Goal: Task Accomplishment & Management: Complete application form

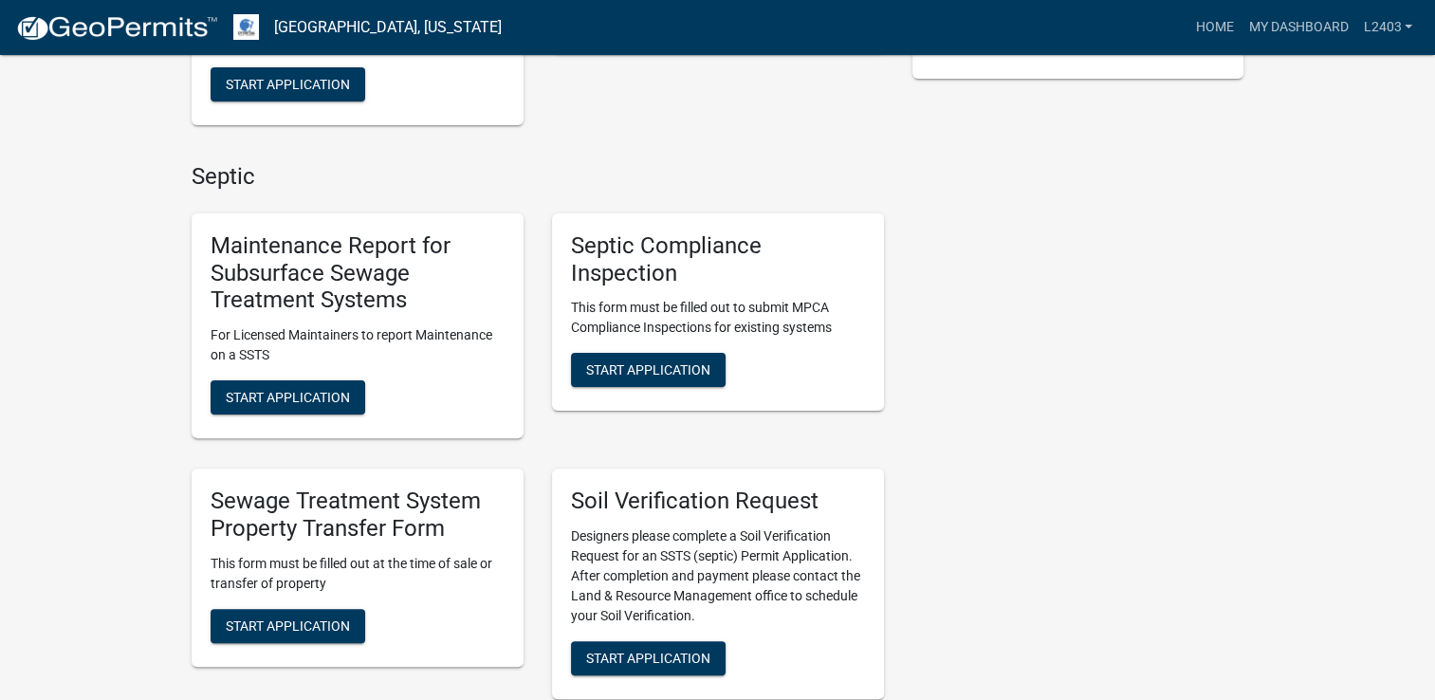
scroll to position [569, 0]
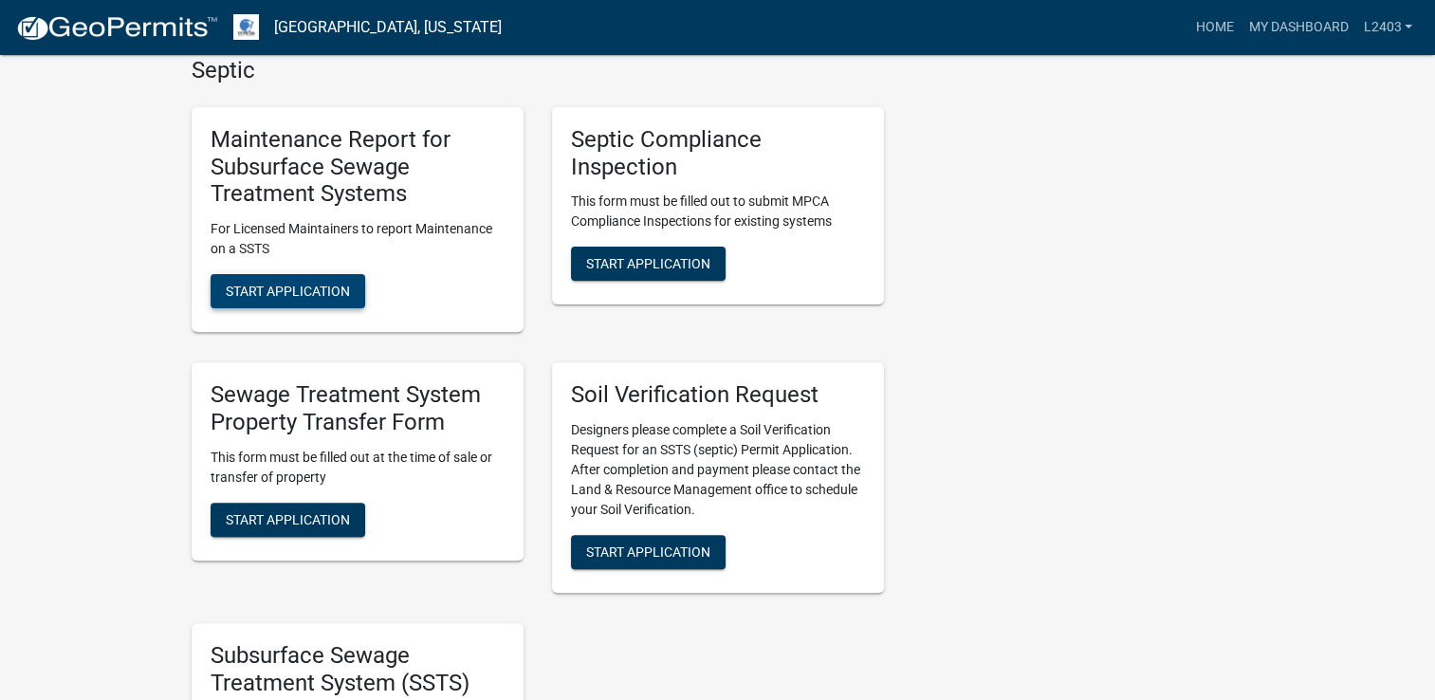
click at [295, 287] on span "Start Application" at bounding box center [288, 291] width 124 height 15
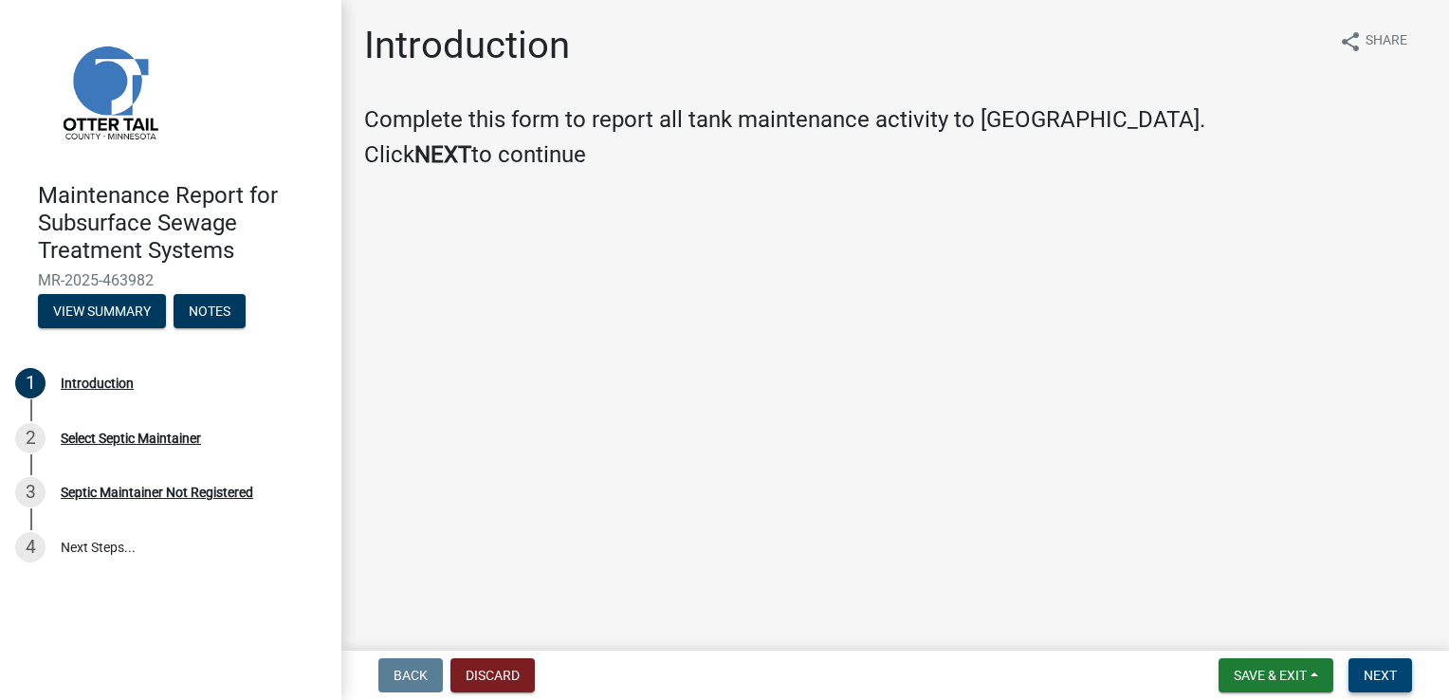
click at [1368, 664] on button "Next" at bounding box center [1380, 675] width 64 height 34
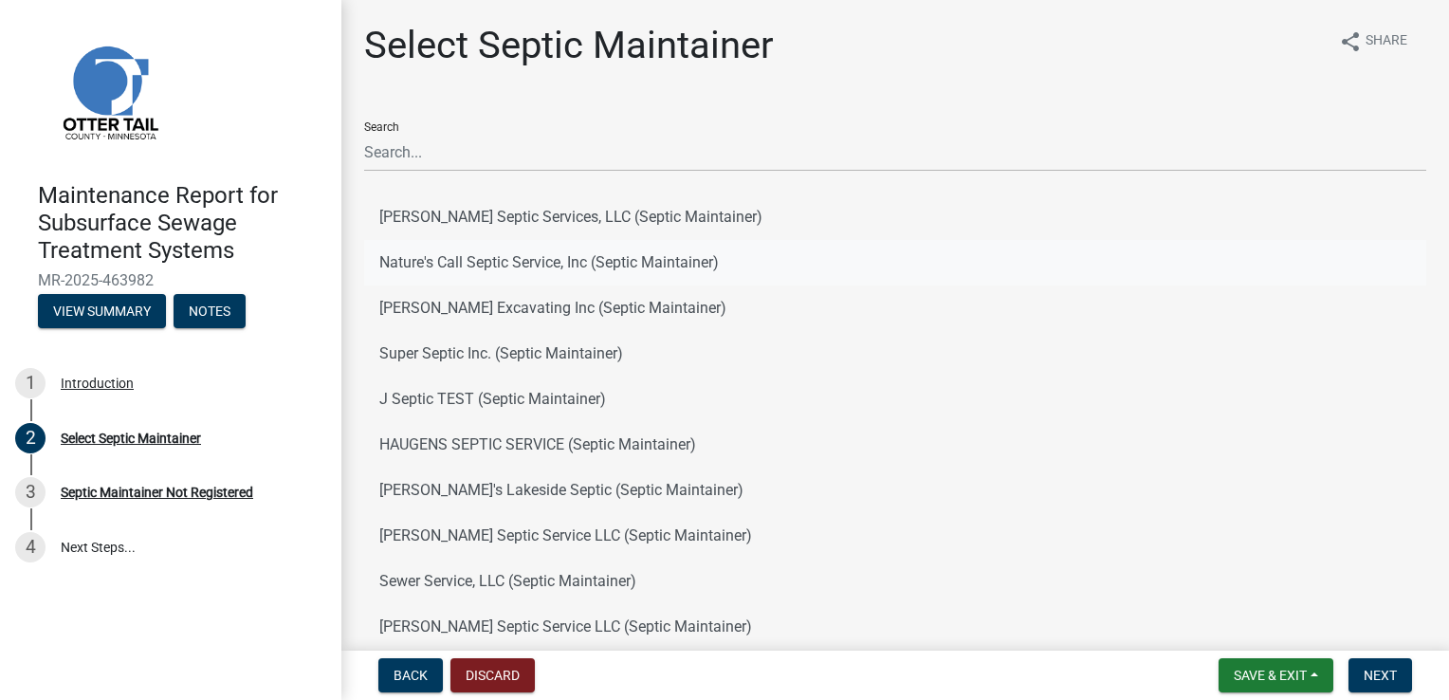
click at [494, 256] on button "Nature's Call Septic Service, Inc (Septic Maintainer)" at bounding box center [895, 263] width 1062 height 46
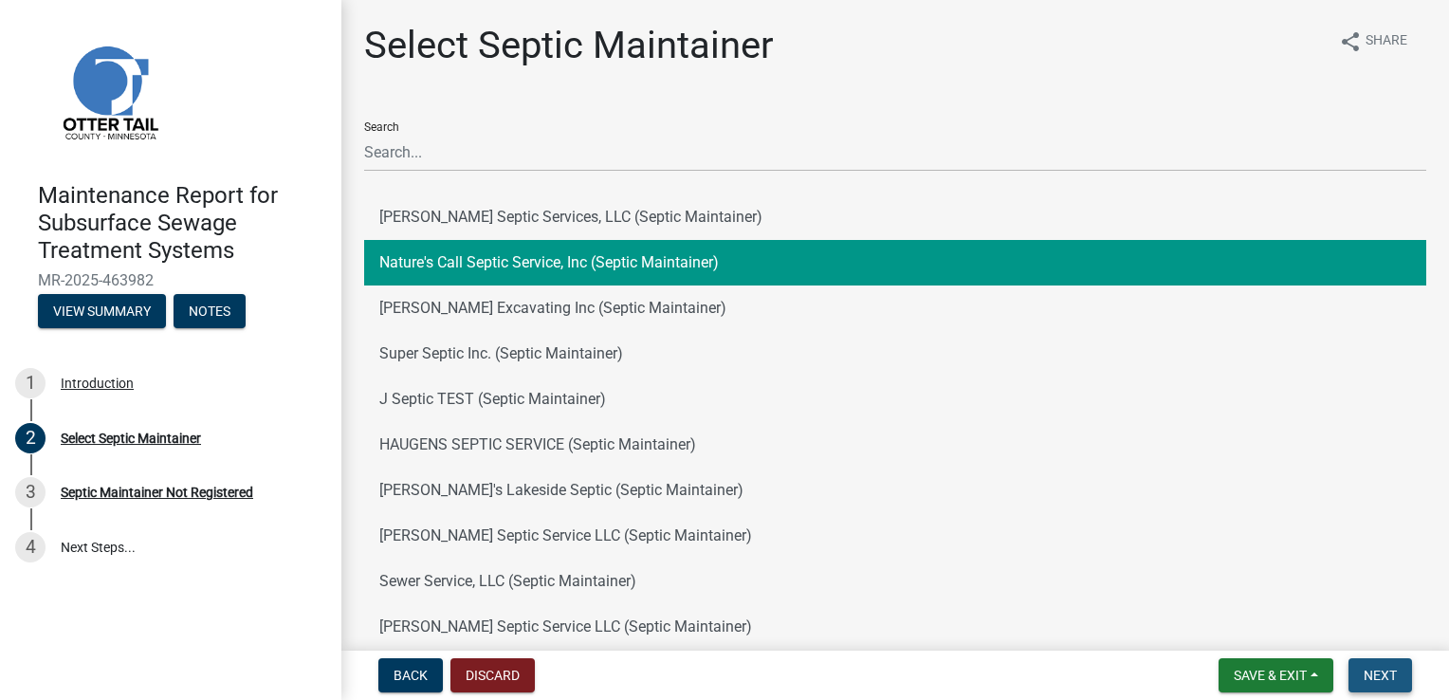
click at [1368, 673] on span "Next" at bounding box center [1380, 675] width 33 height 15
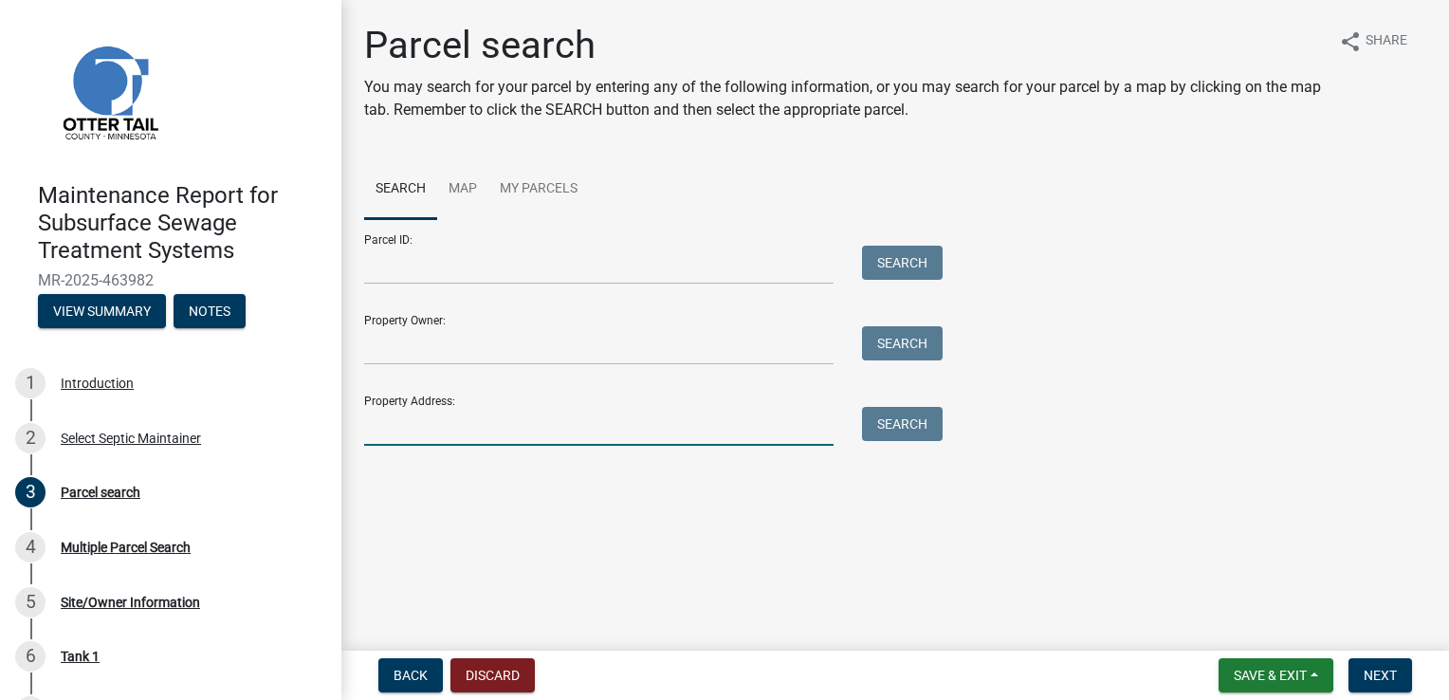
click at [473, 419] on input "Property Address:" at bounding box center [598, 426] width 469 height 39
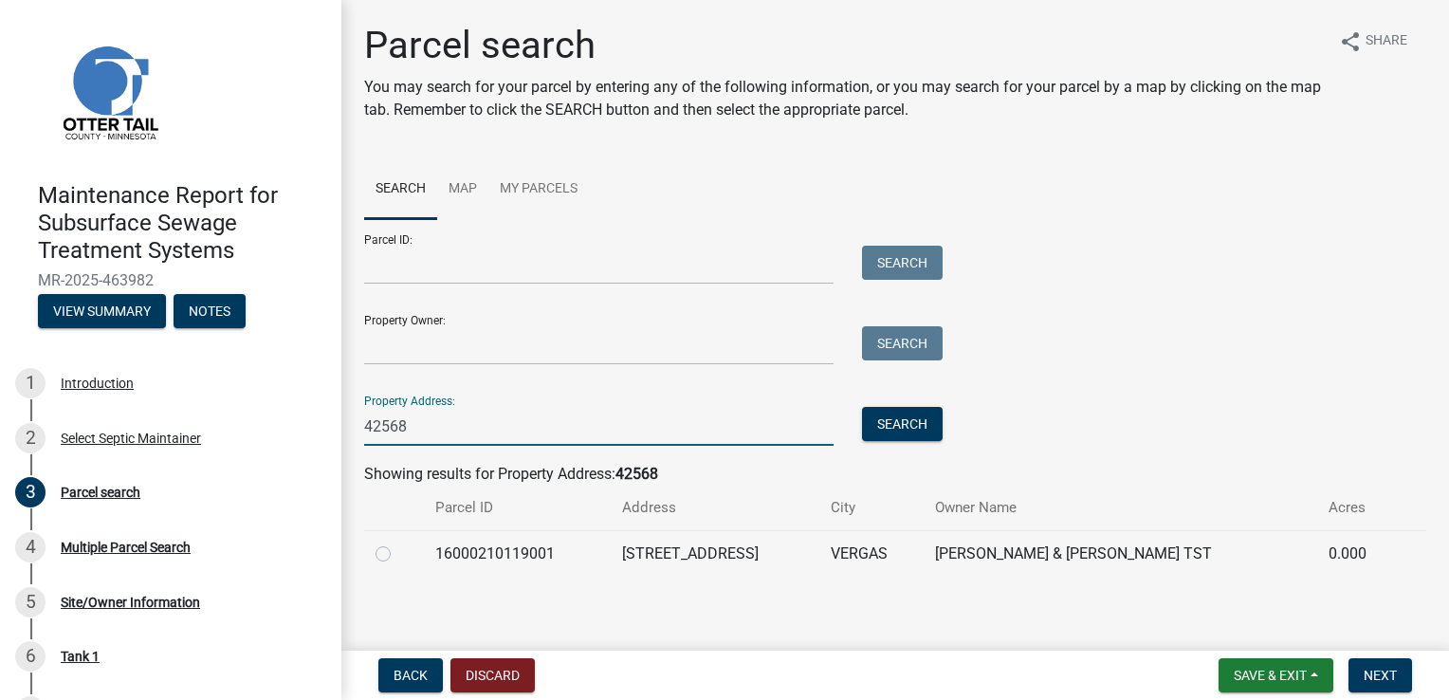
type input "42568"
click at [398, 542] on label at bounding box center [398, 542] width 0 height 0
click at [398, 550] on input "radio" at bounding box center [404, 548] width 12 height 12
radio input "true"
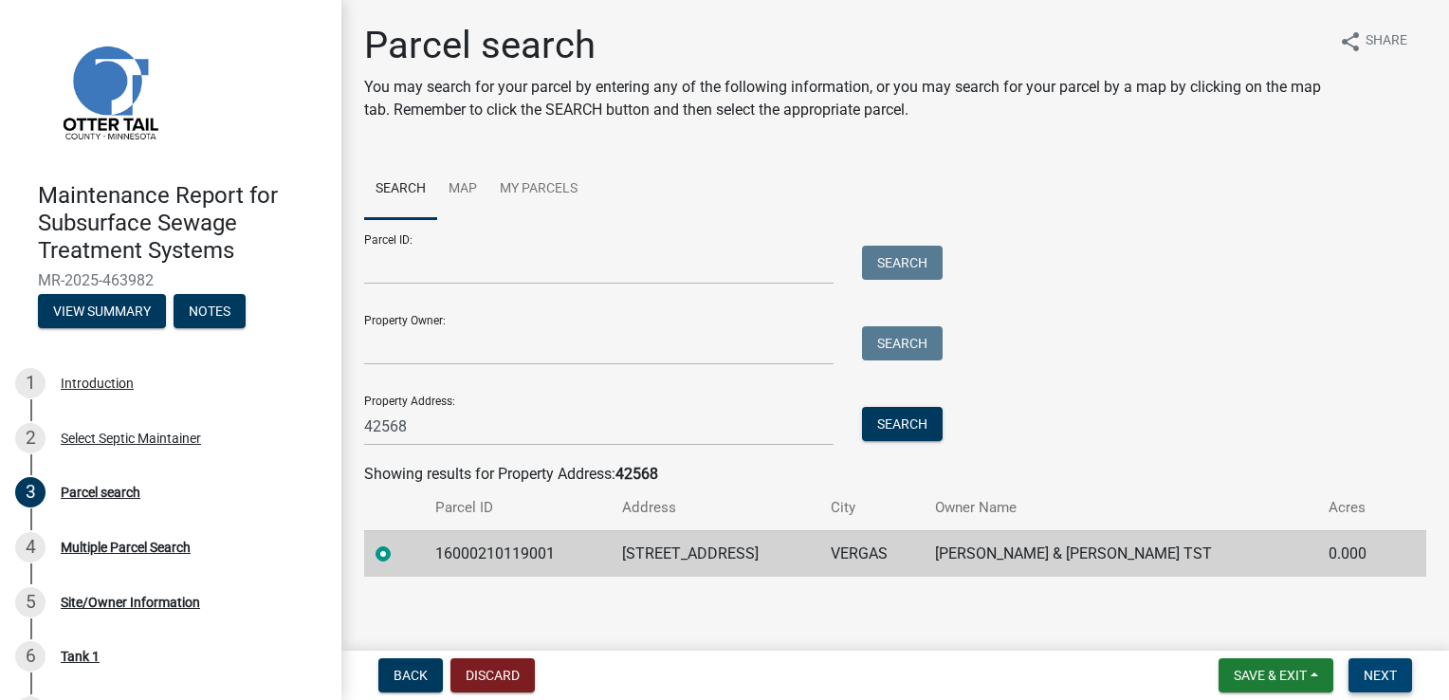
click at [1382, 665] on button "Next" at bounding box center [1380, 675] width 64 height 34
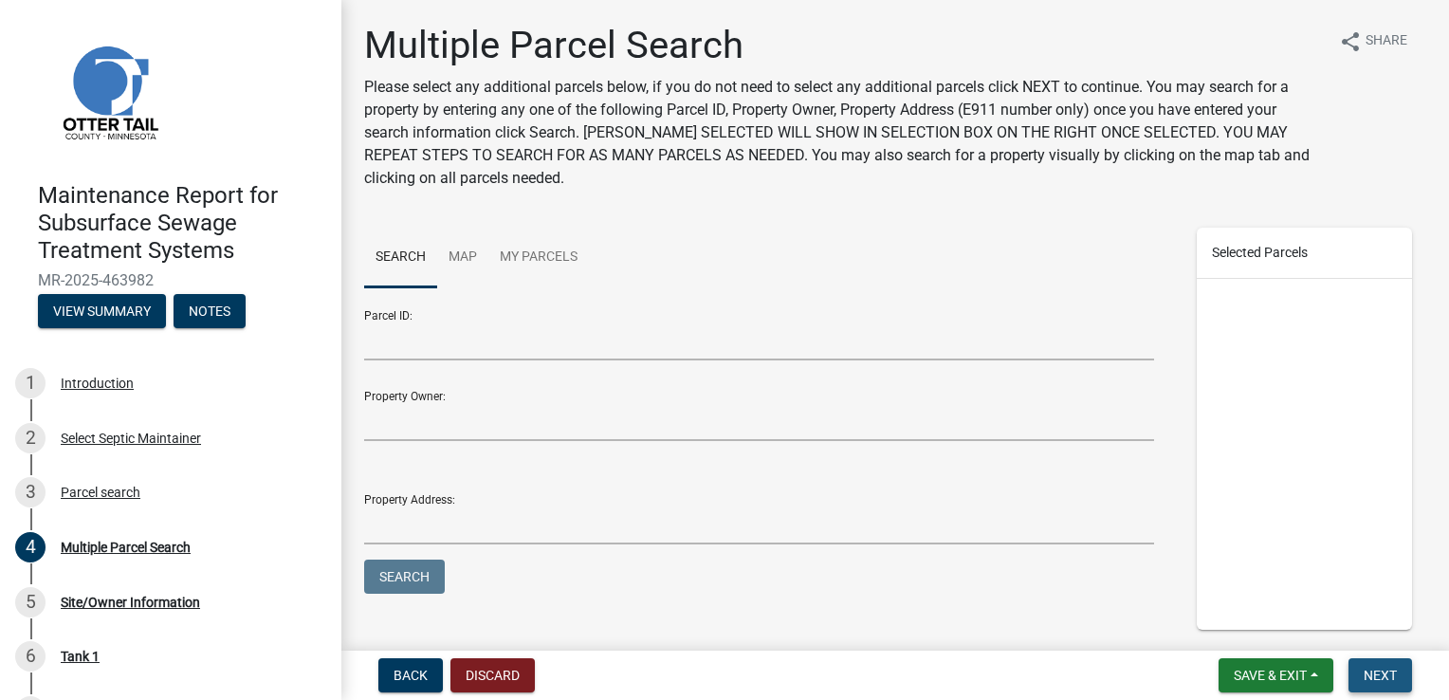
click at [1382, 665] on button "Next" at bounding box center [1380, 675] width 64 height 34
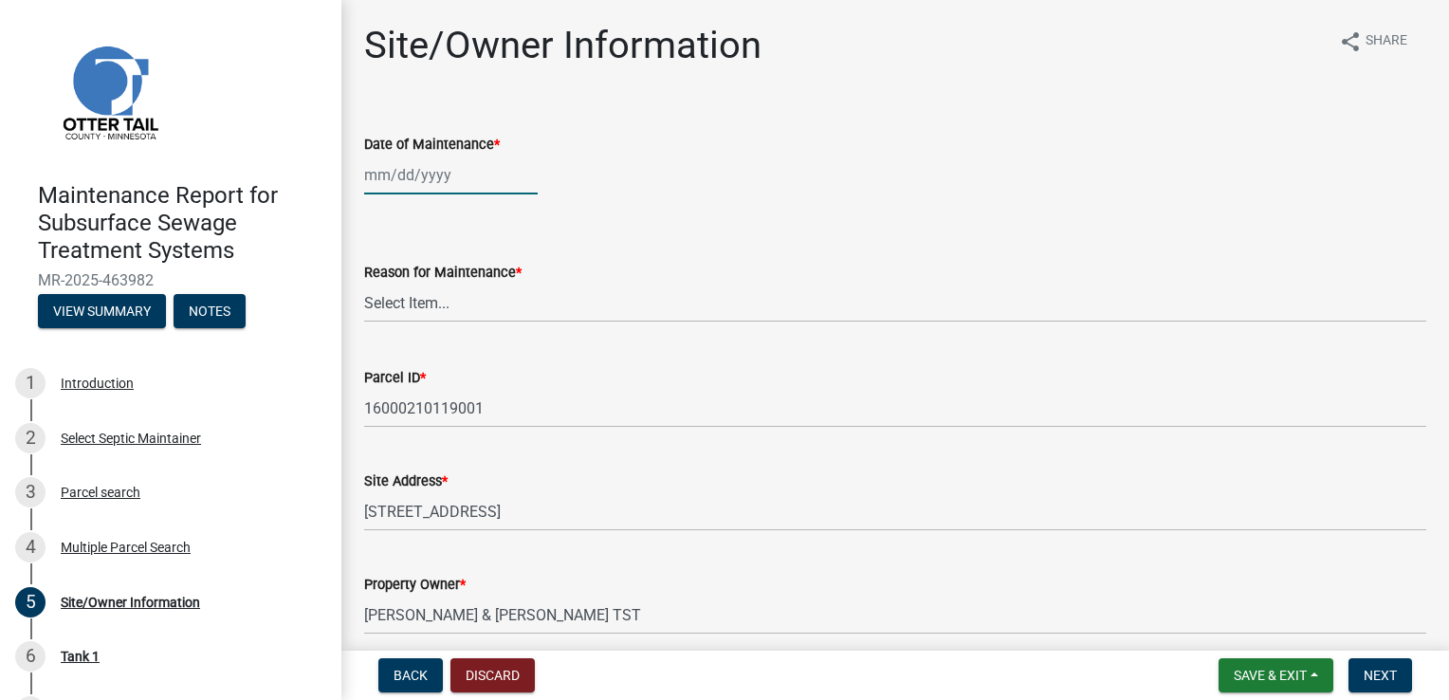
select select "8"
select select "2025"
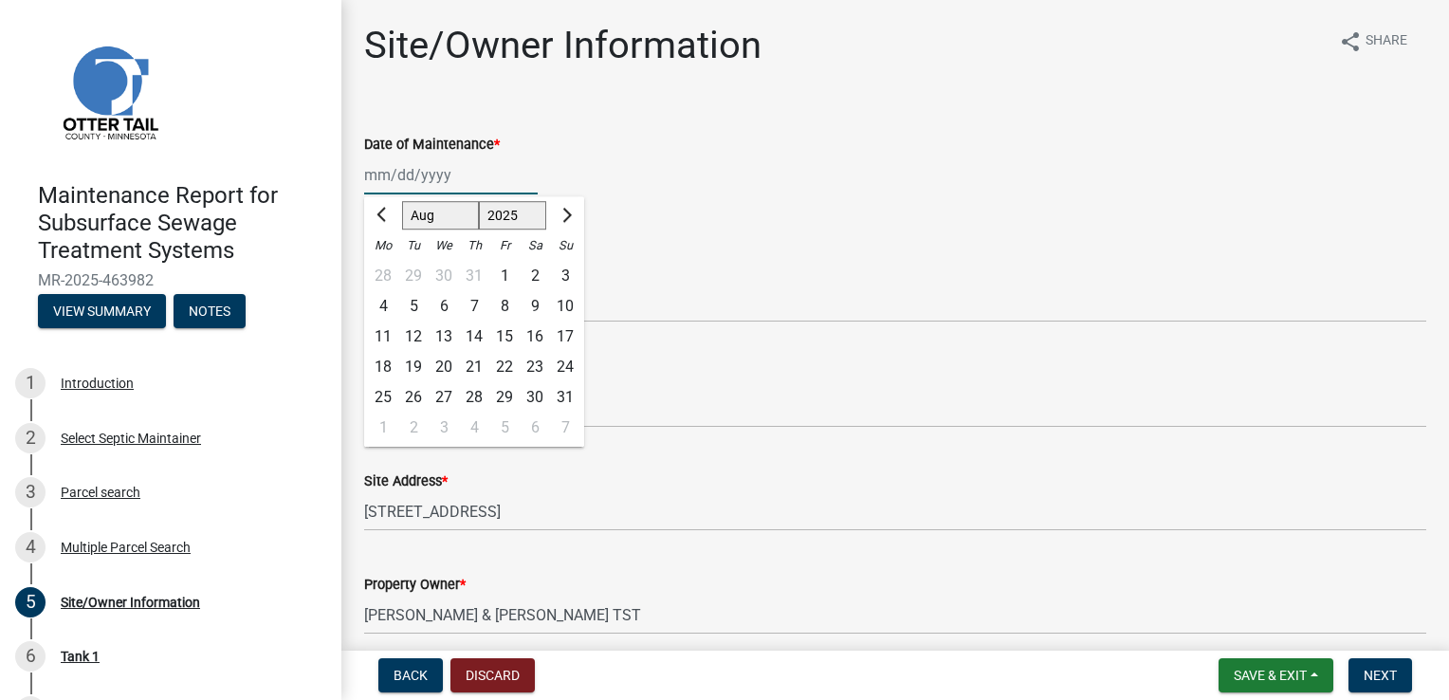
click at [387, 171] on div "[PERSON_NAME] Feb Mar Apr [PERSON_NAME][DATE] Oct Nov [DATE] 1526 1527 1528 152…" at bounding box center [451, 175] width 174 height 39
click at [470, 336] on div "14" at bounding box center [474, 336] width 30 height 30
type input "[DATE]"
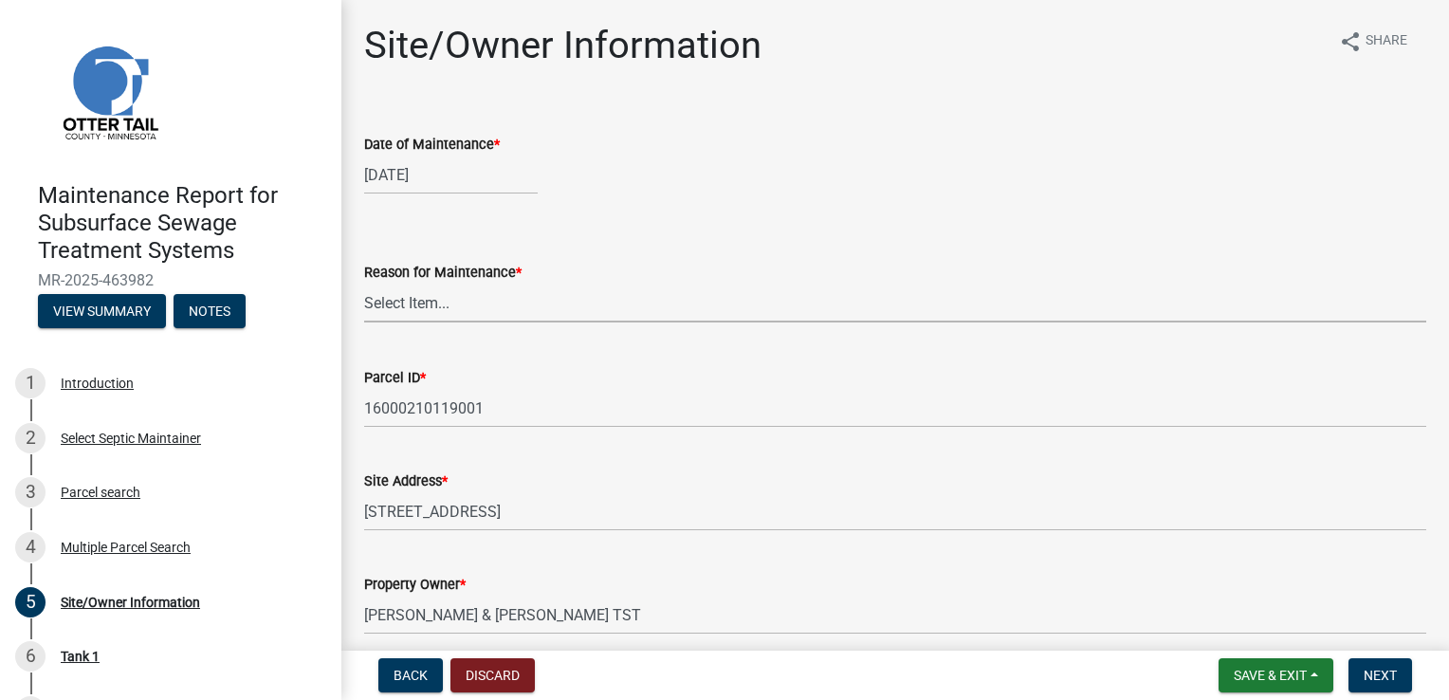
drag, startPoint x: 425, startPoint y: 303, endPoint x: 426, endPoint y: 320, distance: 17.1
click at [425, 303] on select "Select Item... Called Routine Other" at bounding box center [895, 303] width 1062 height 39
click at [364, 284] on select "Select Item... Called Routine Other" at bounding box center [895, 303] width 1062 height 39
select select "3ac72b63-7b21-42e4-8192-806faae7a4f1"
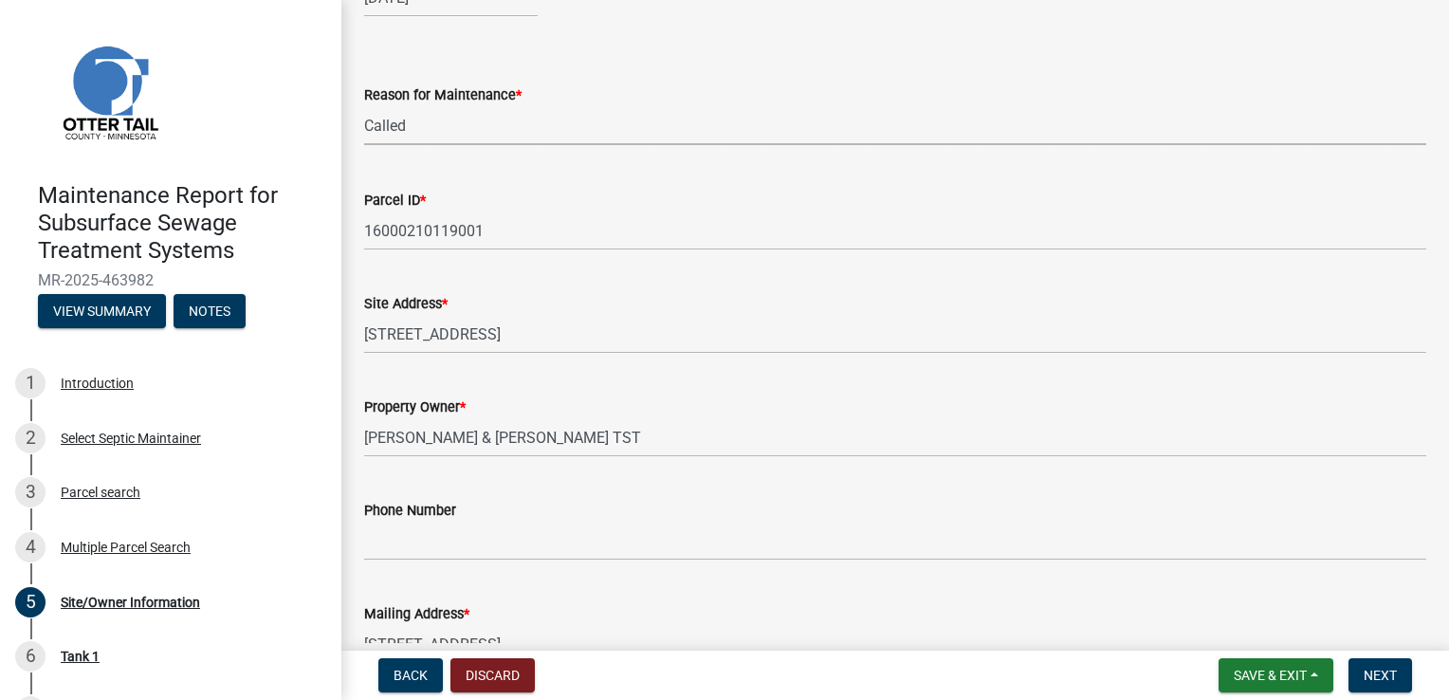
scroll to position [190, 0]
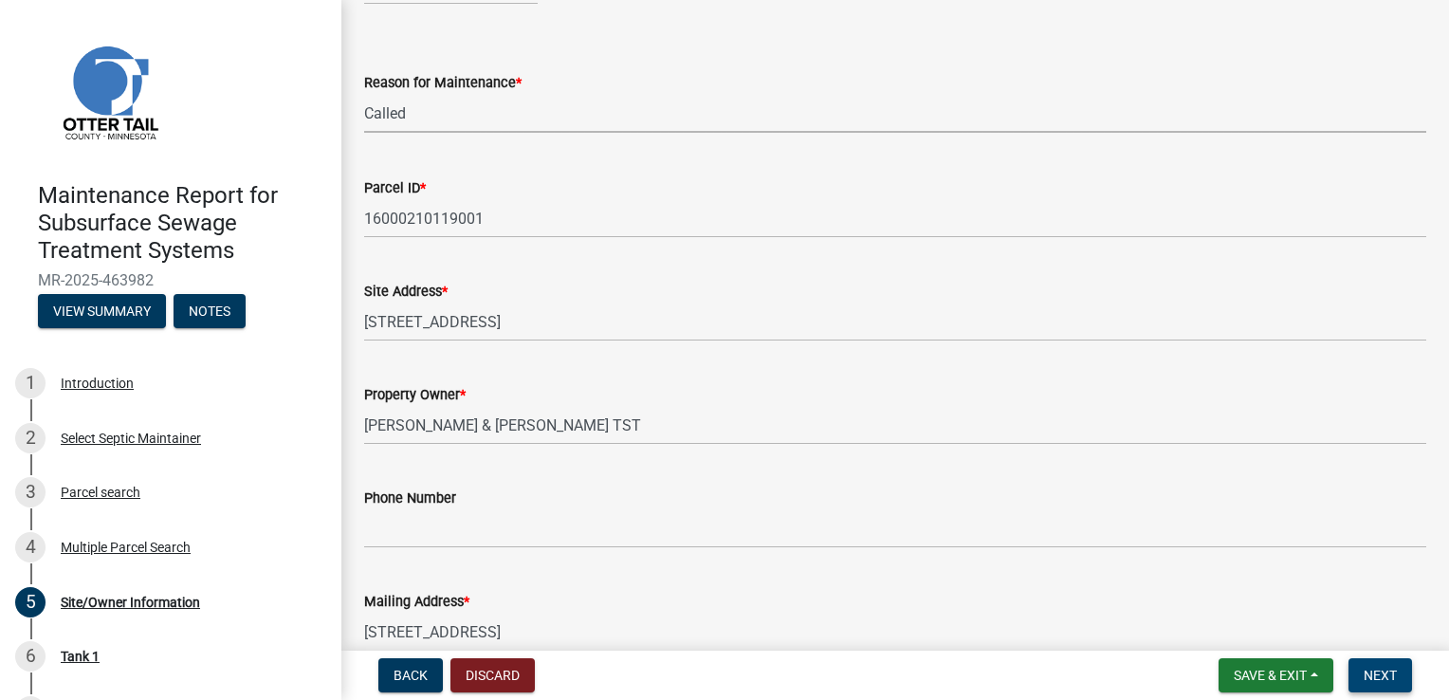
click at [1367, 670] on span "Next" at bounding box center [1380, 675] width 33 height 15
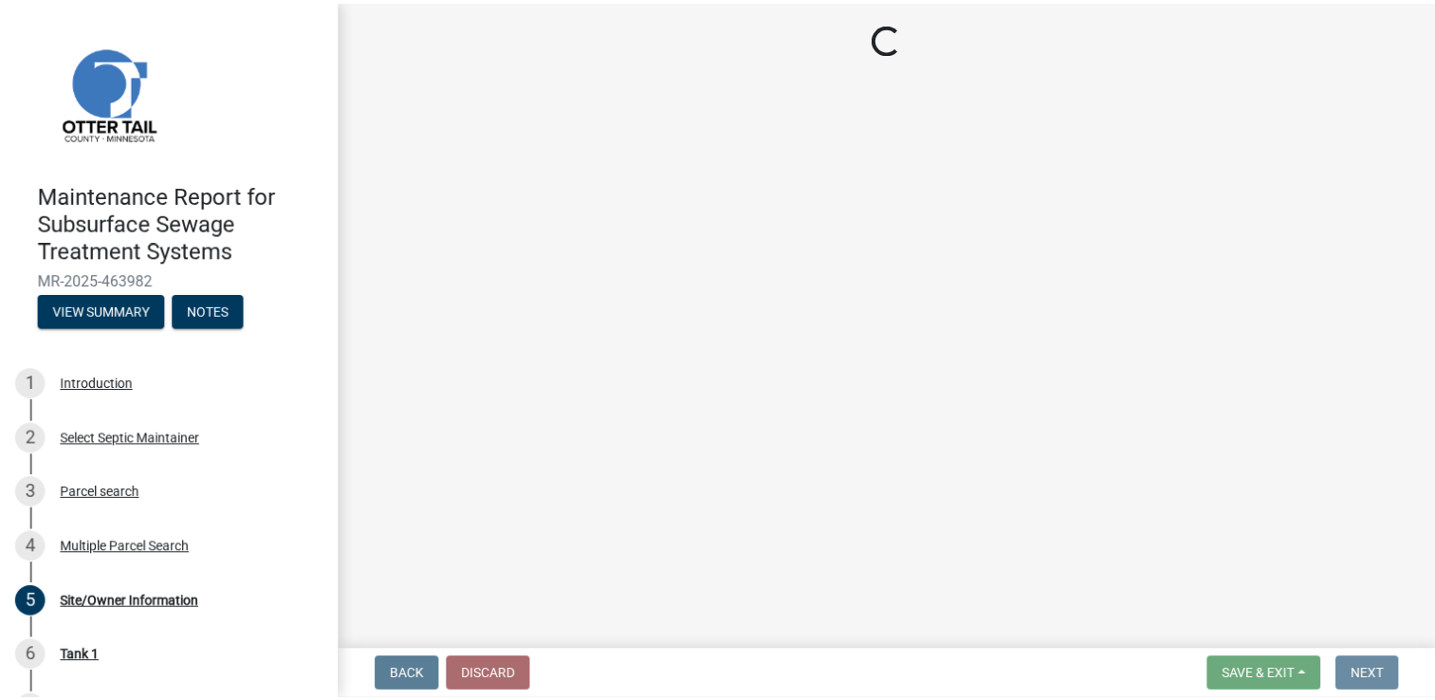
scroll to position [0, 0]
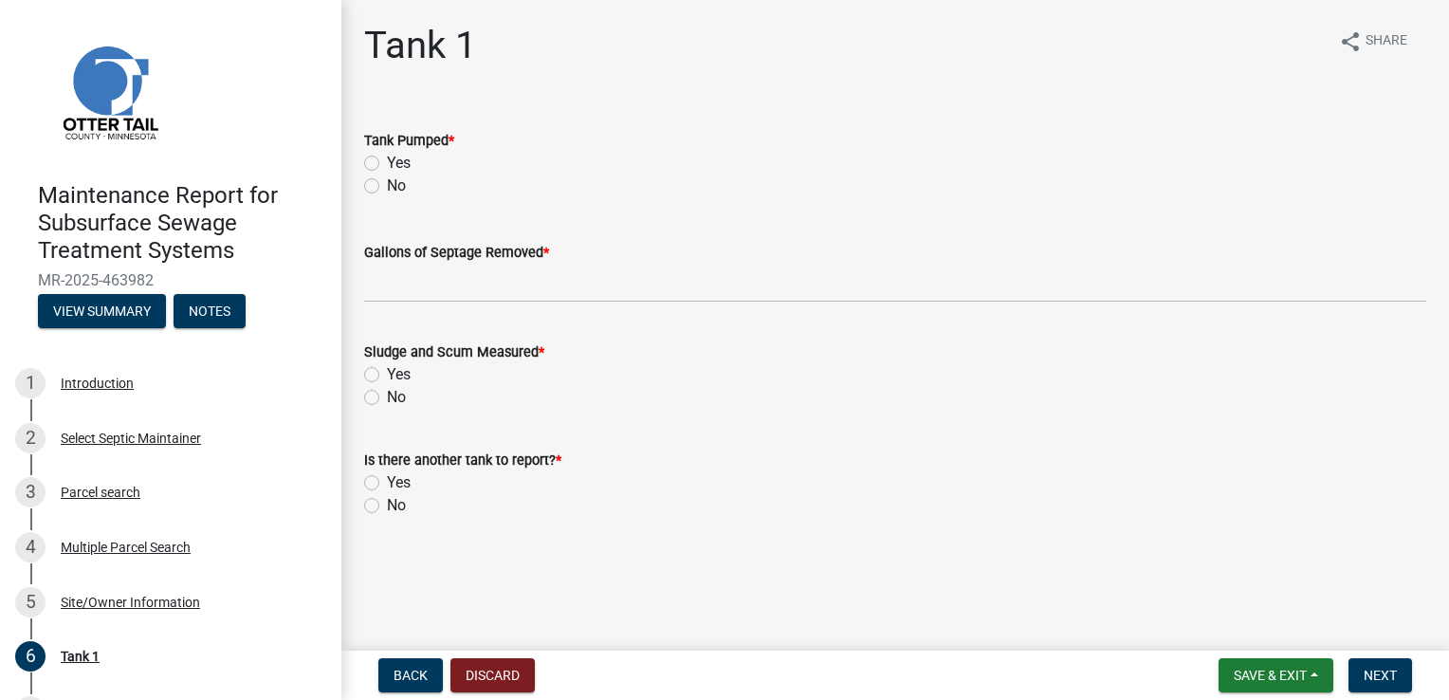
click at [387, 160] on label "Yes" at bounding box center [399, 163] width 24 height 23
click at [387, 160] on input "Yes" at bounding box center [393, 158] width 12 height 12
radio input "true"
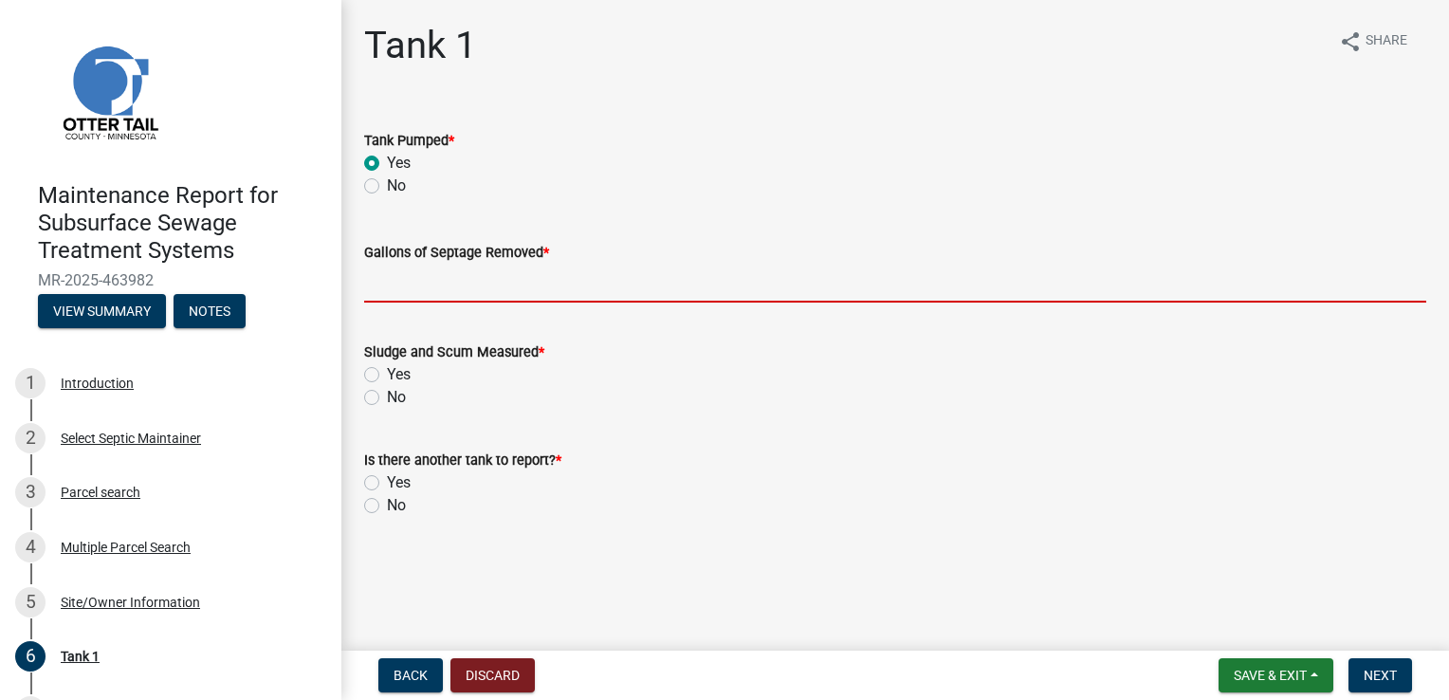
click at [413, 276] on input "Gallons of Septage Removed *" at bounding box center [895, 283] width 1062 height 39
type input "1000"
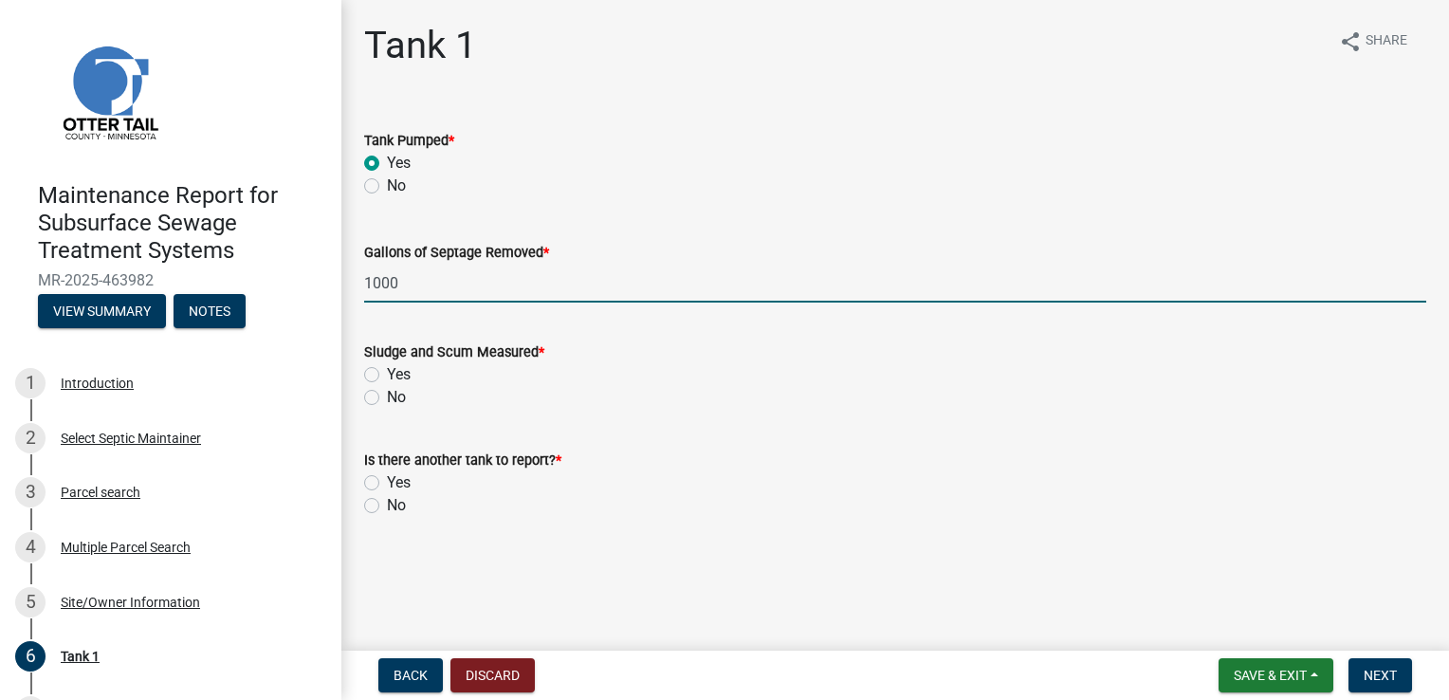
click at [401, 377] on label "Yes" at bounding box center [399, 374] width 24 height 23
click at [399, 376] on input "Yes" at bounding box center [393, 369] width 12 height 12
radio input "true"
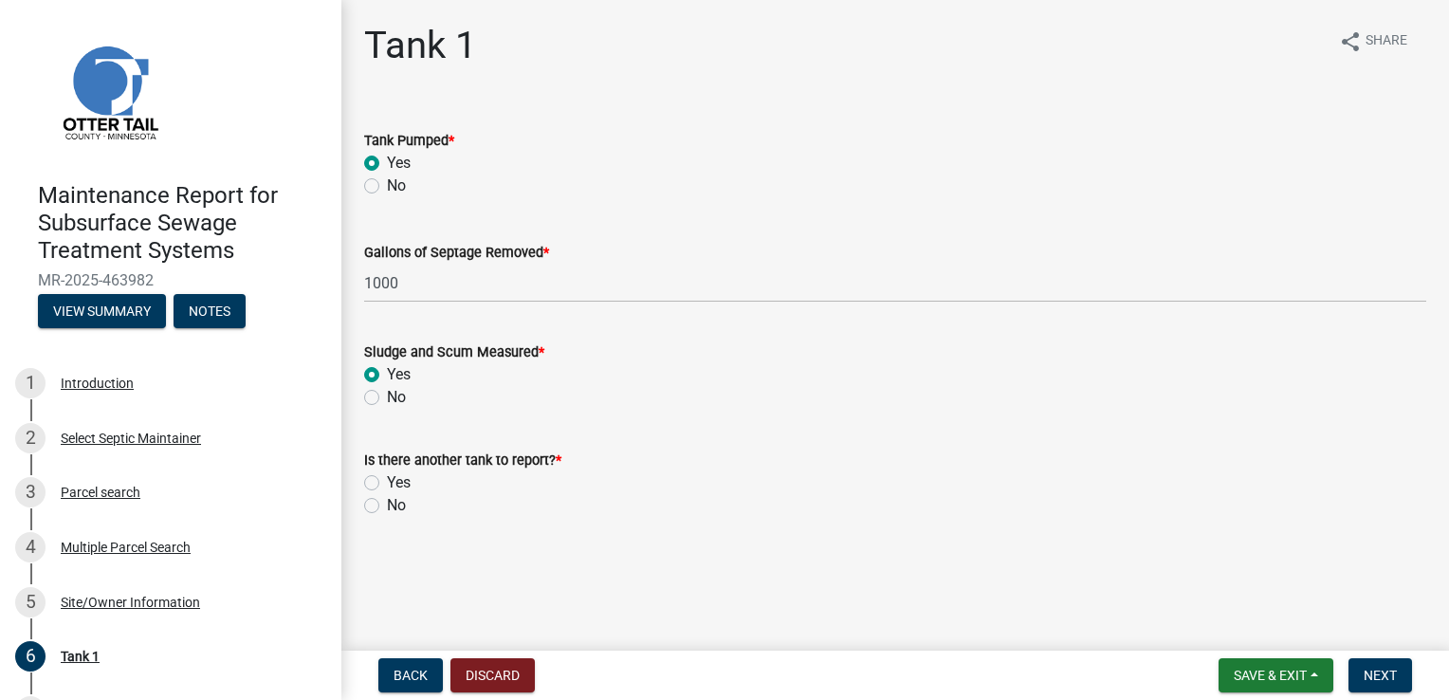
click at [391, 509] on label "No" at bounding box center [396, 505] width 19 height 23
click at [391, 506] on input "No" at bounding box center [393, 500] width 12 height 12
radio input "true"
click at [1391, 677] on span "Next" at bounding box center [1380, 675] width 33 height 15
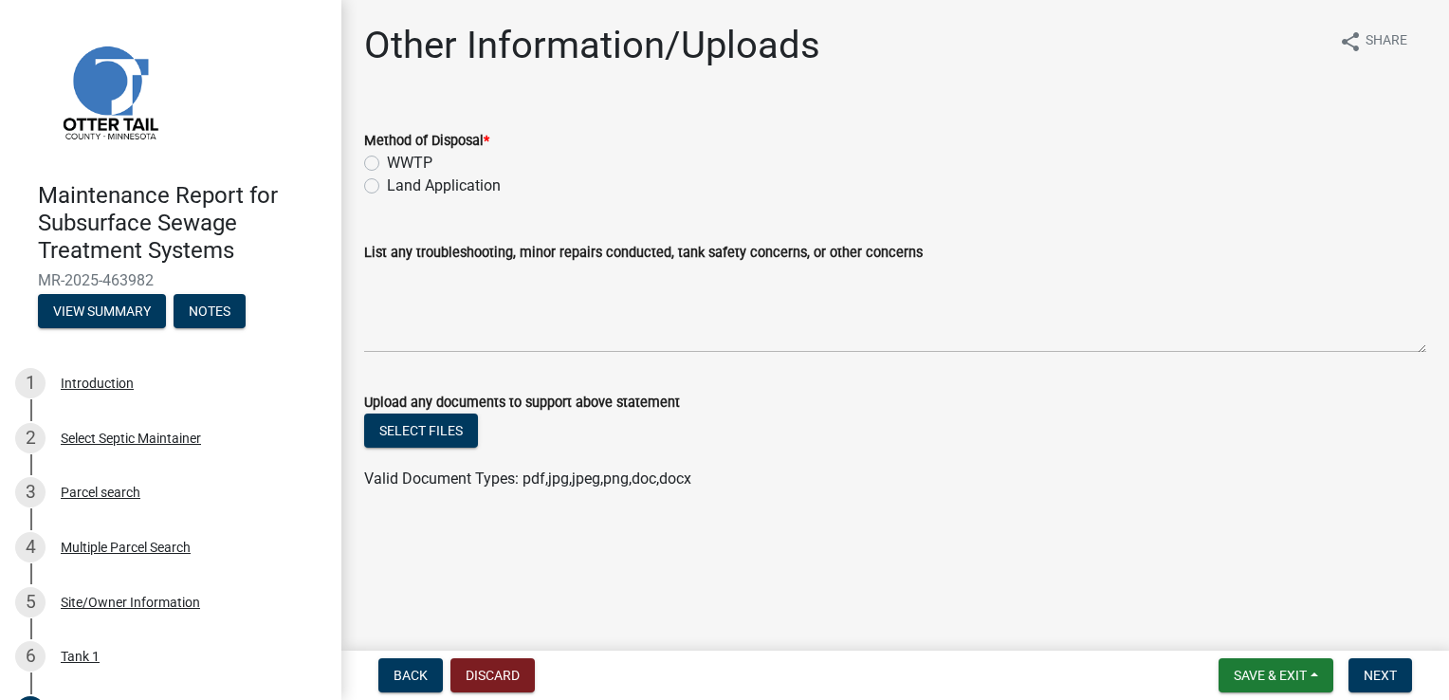
click at [476, 184] on label "Land Application" at bounding box center [444, 185] width 114 height 23
click at [399, 184] on input "Land Application" at bounding box center [393, 180] width 12 height 12
radio input "true"
click at [1375, 668] on span "Next" at bounding box center [1380, 675] width 33 height 15
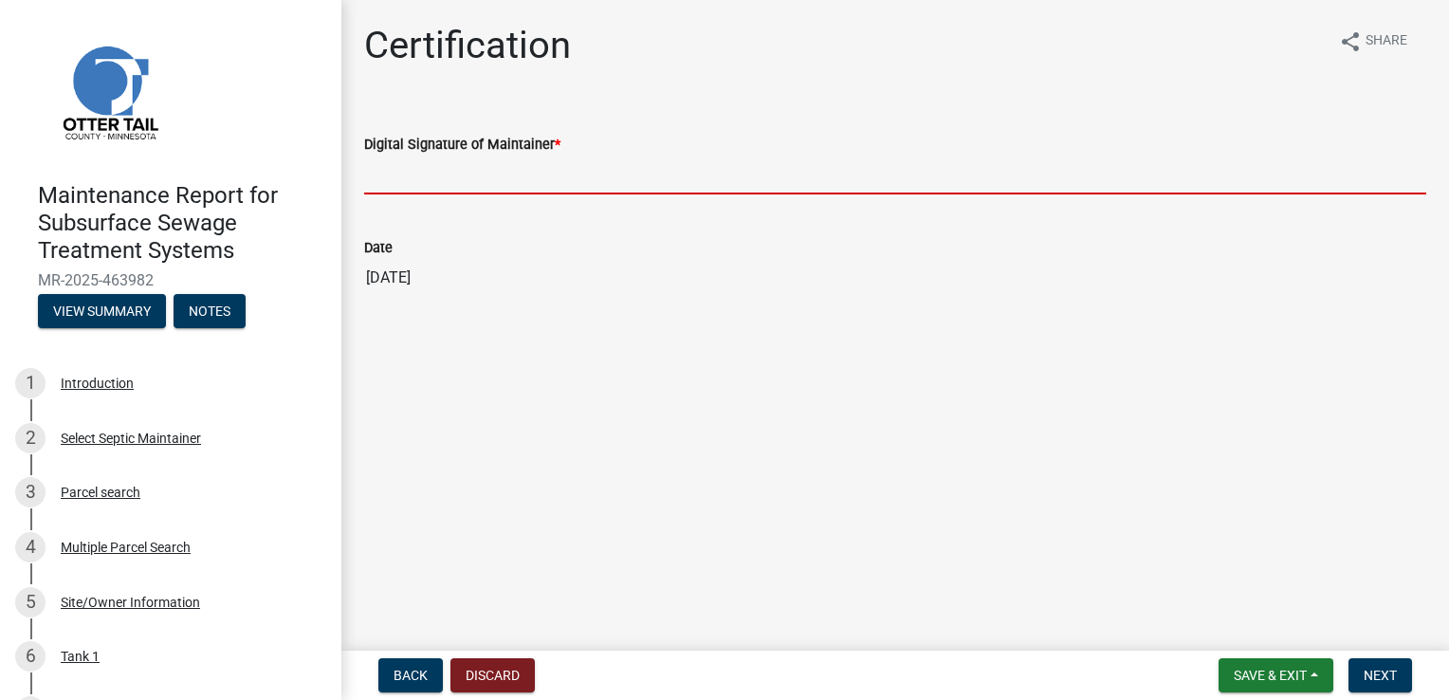
drag, startPoint x: 435, startPoint y: 166, endPoint x: 439, endPoint y: 175, distance: 10.2
click at [435, 166] on input "Digital Signature of Maintainer *" at bounding box center [895, 175] width 1062 height 39
type input "[PERSON_NAME]"
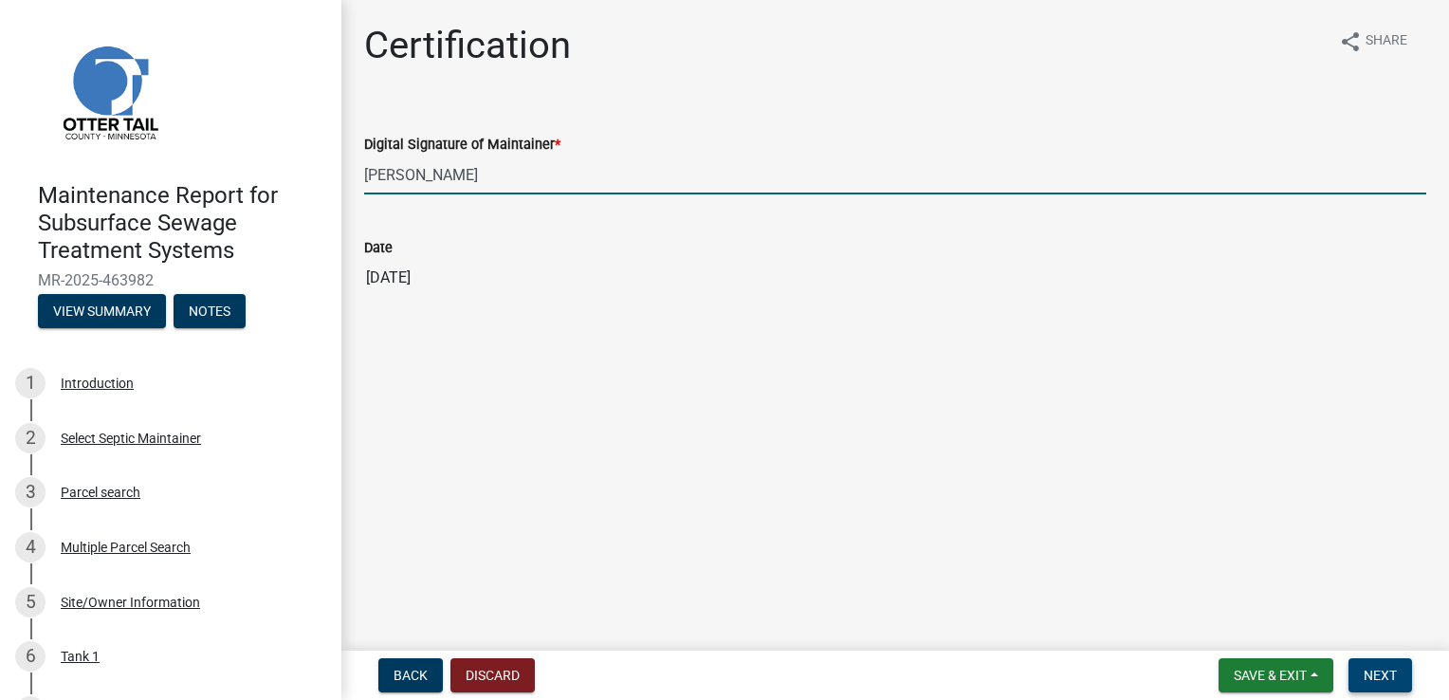
click at [1396, 674] on button "Next" at bounding box center [1380, 675] width 64 height 34
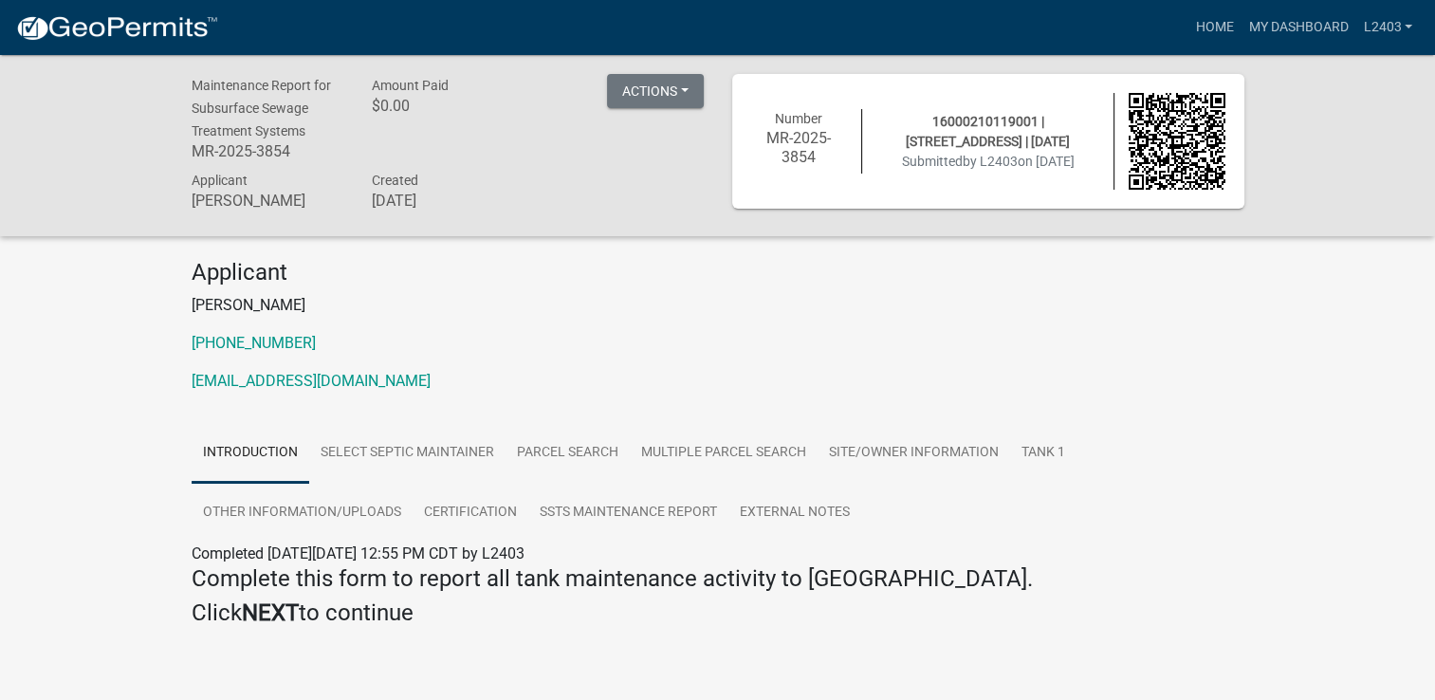
click at [549, 314] on p "[PERSON_NAME]" at bounding box center [718, 305] width 1053 height 23
click at [1211, 21] on link "Home" at bounding box center [1213, 27] width 53 height 36
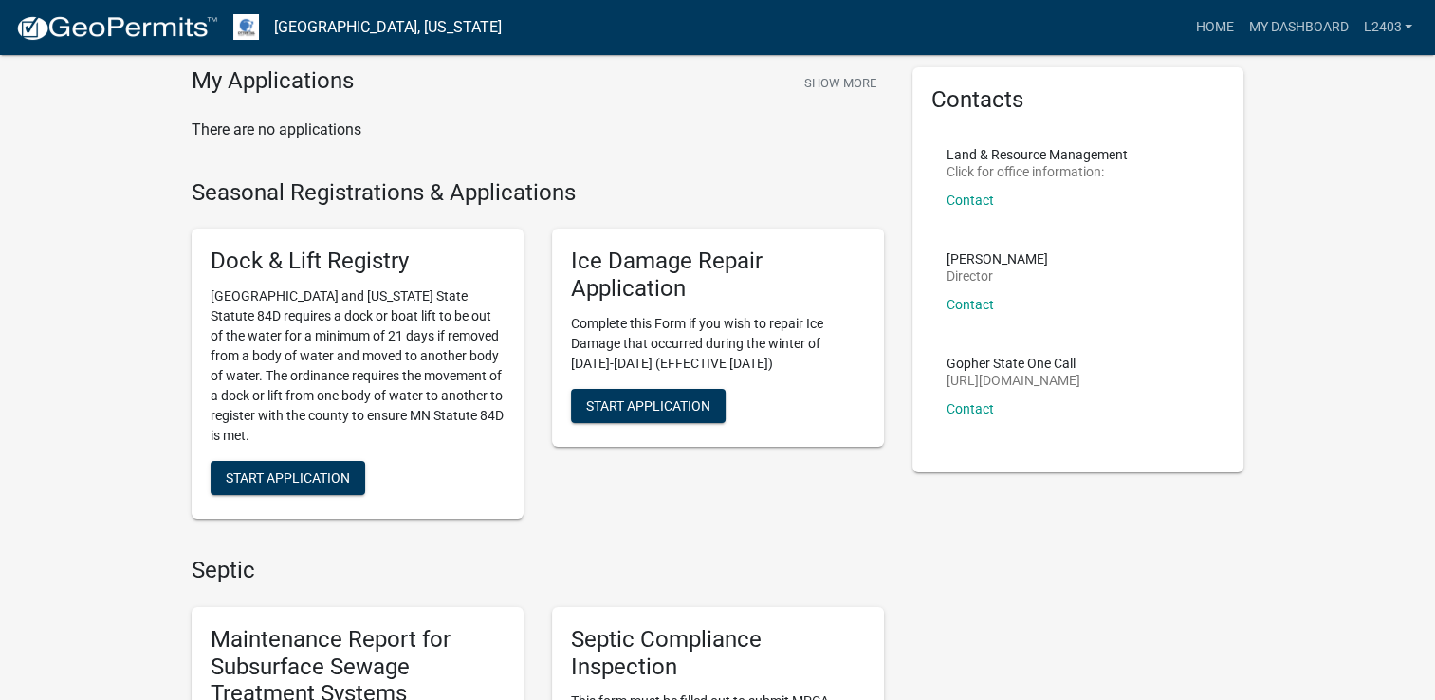
scroll to position [284, 0]
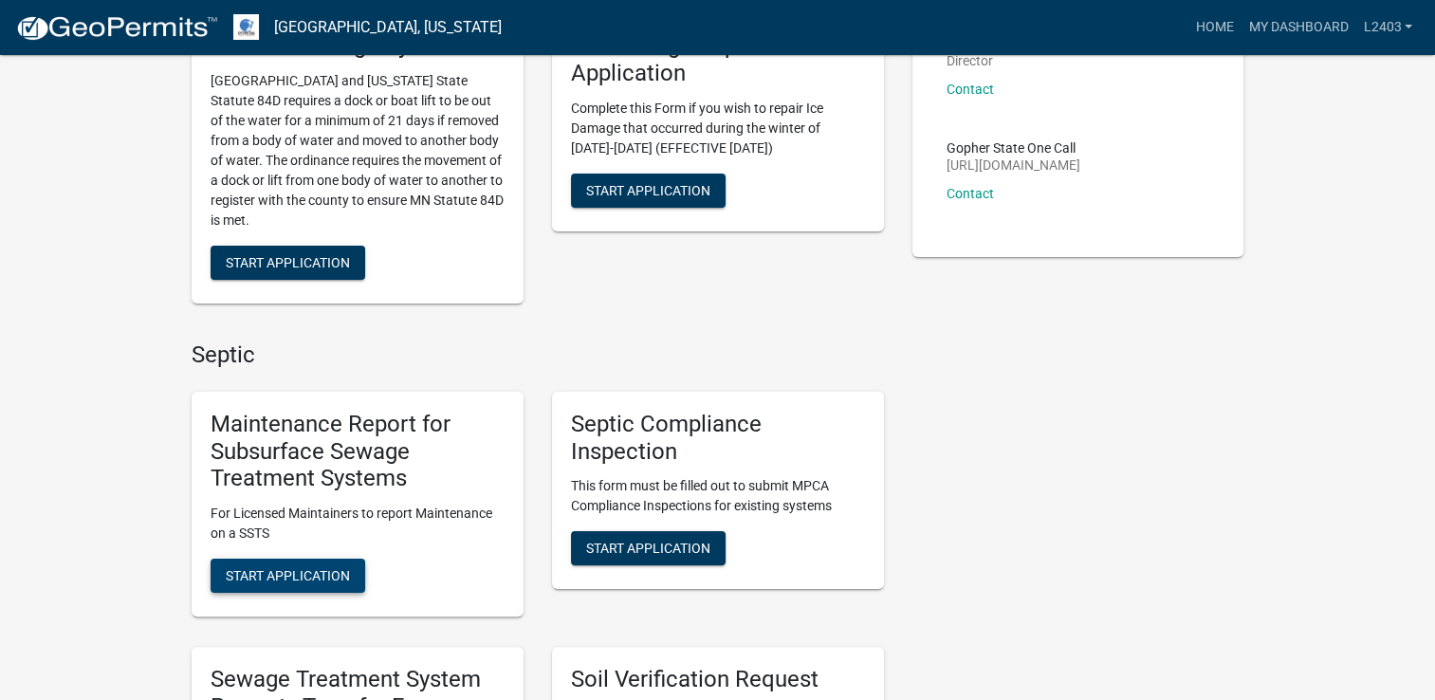
click at [270, 578] on span "Start Application" at bounding box center [288, 575] width 124 height 15
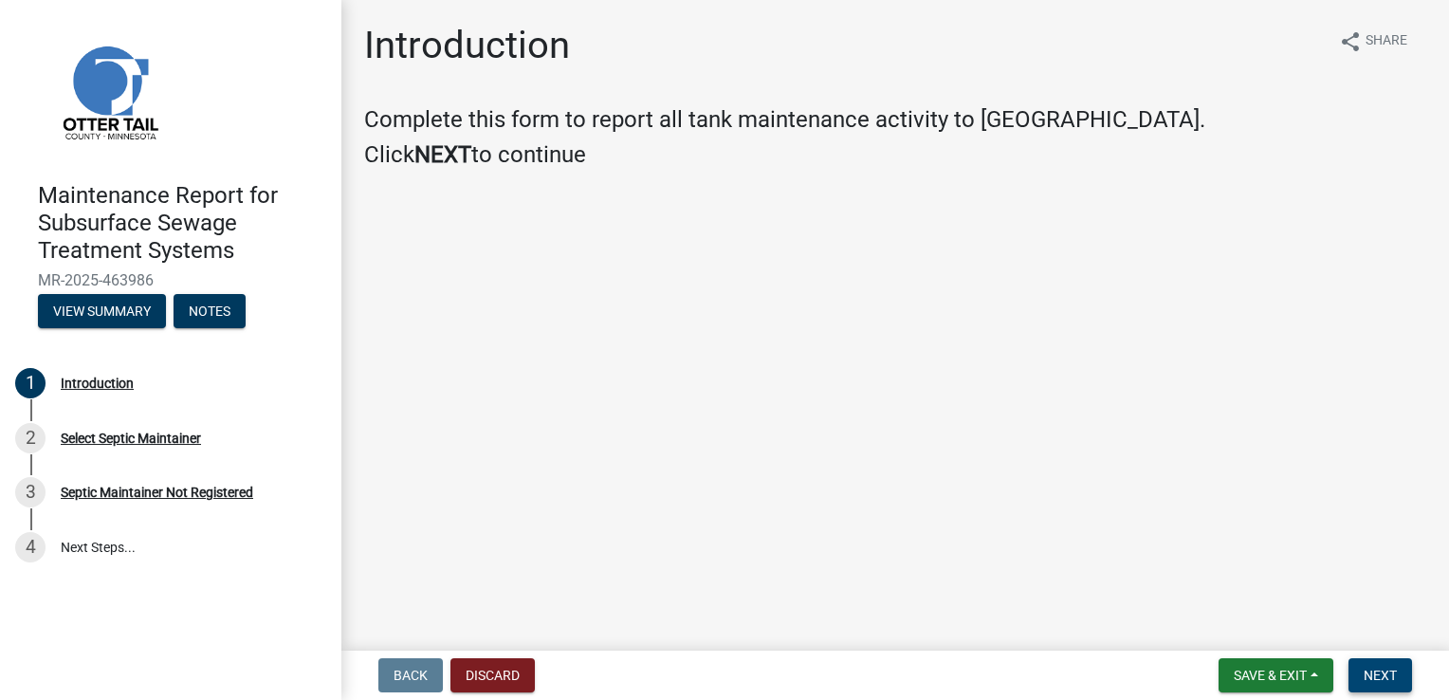
click at [1378, 692] on button "Next" at bounding box center [1380, 675] width 64 height 34
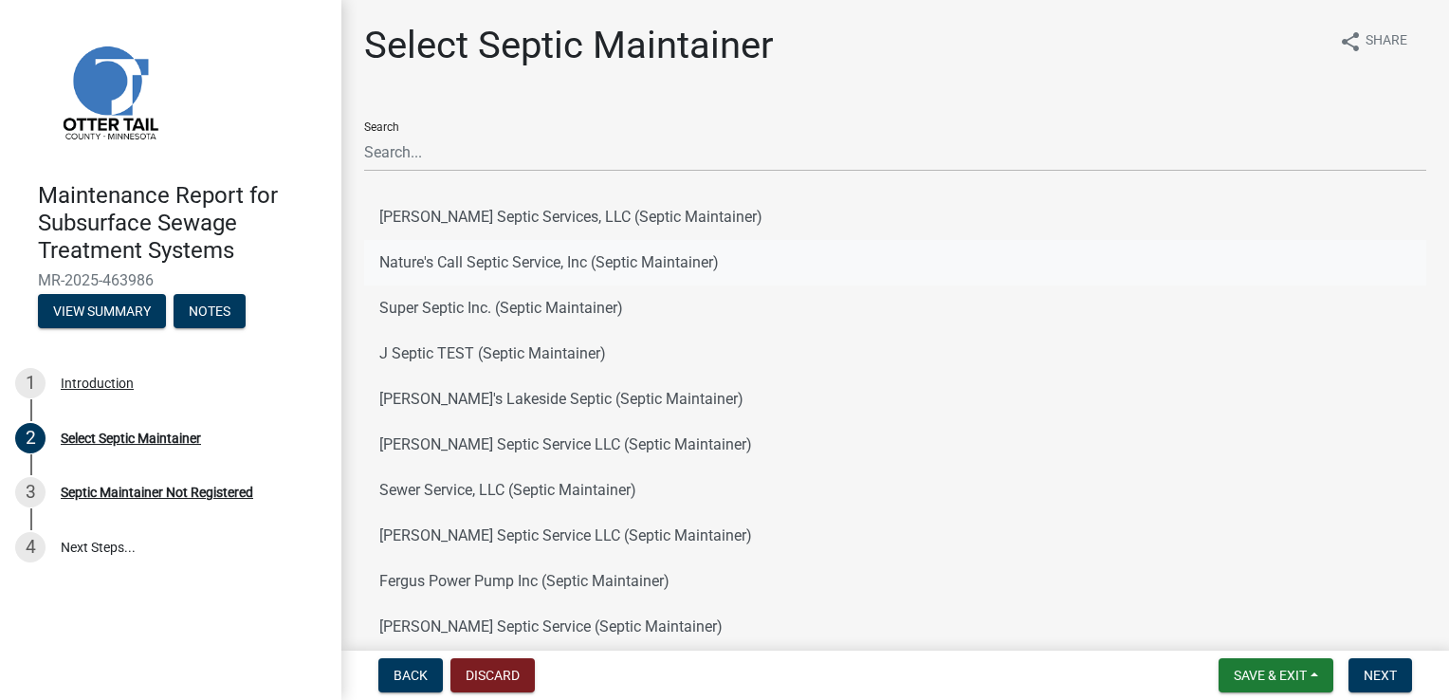
click at [432, 256] on button "Nature's Call Septic Service, Inc (Septic Maintainer)" at bounding box center [895, 263] width 1062 height 46
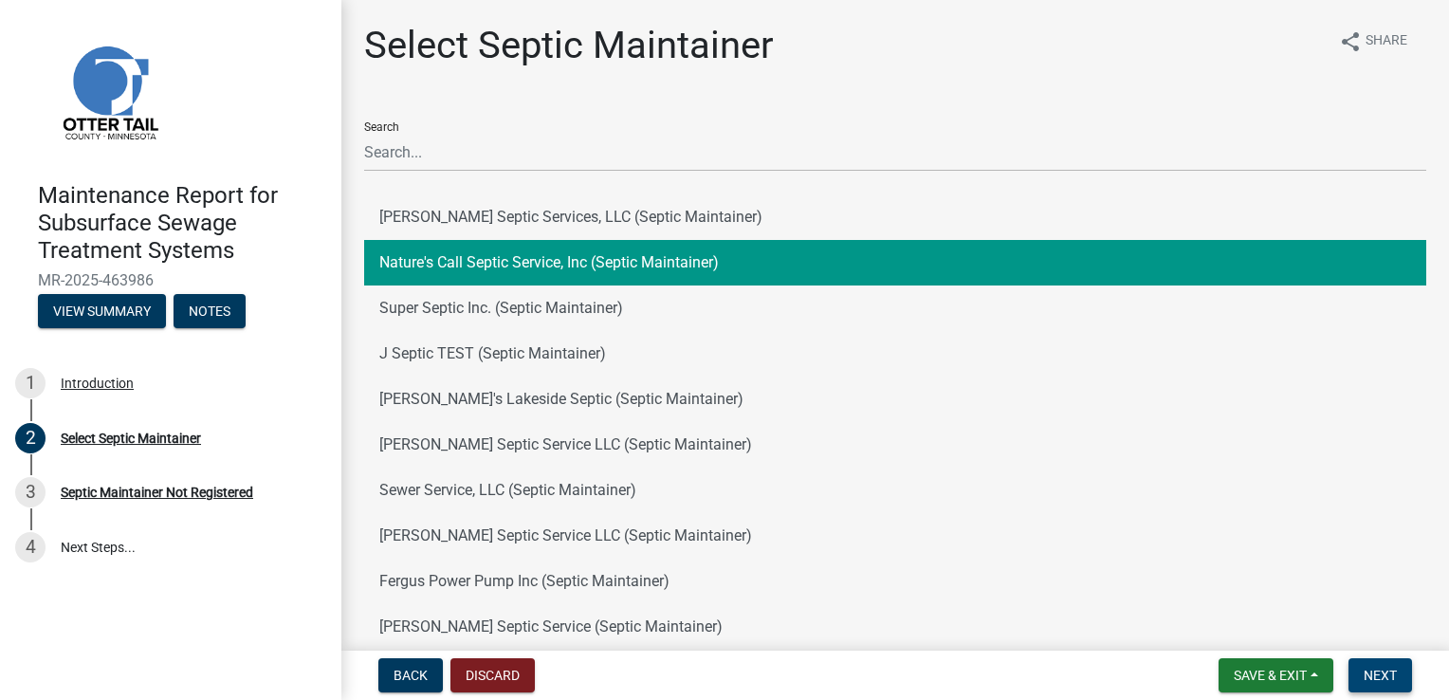
click at [1392, 664] on button "Next" at bounding box center [1380, 675] width 64 height 34
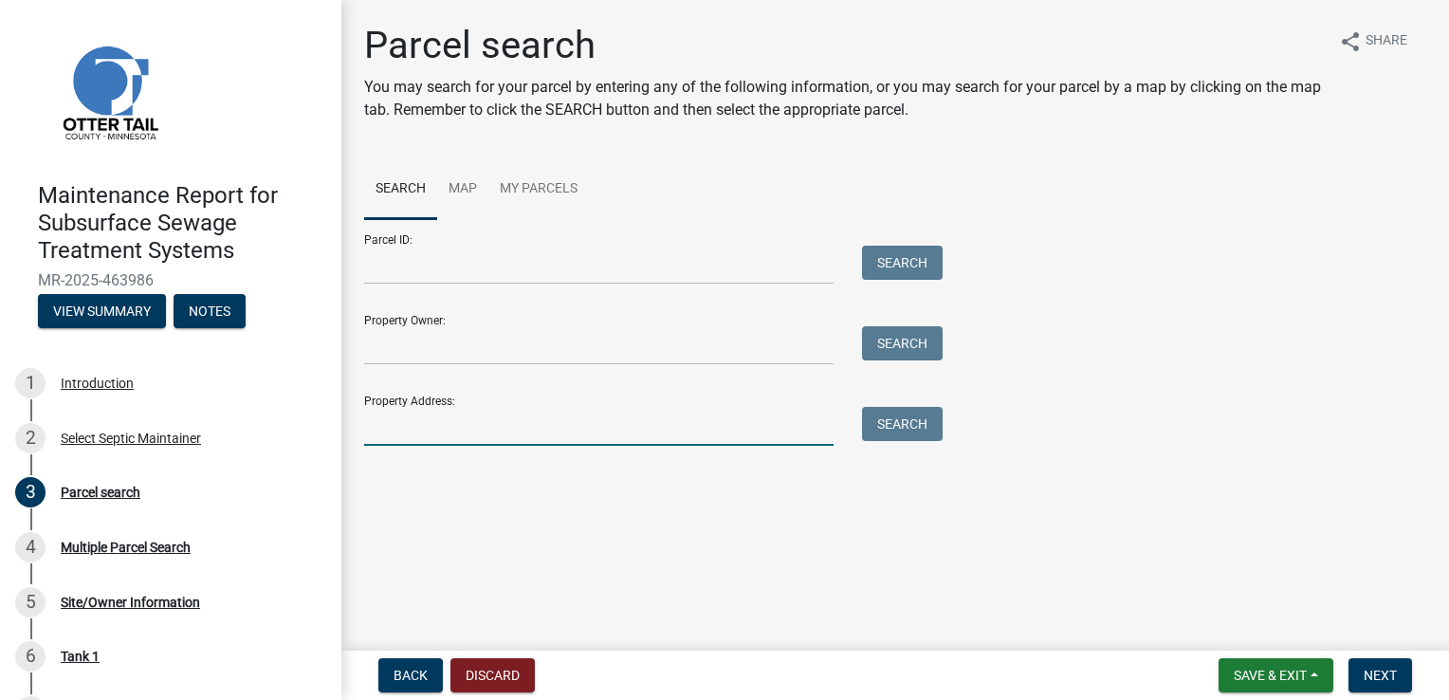
click at [478, 413] on input "Property Address:" at bounding box center [598, 426] width 469 height 39
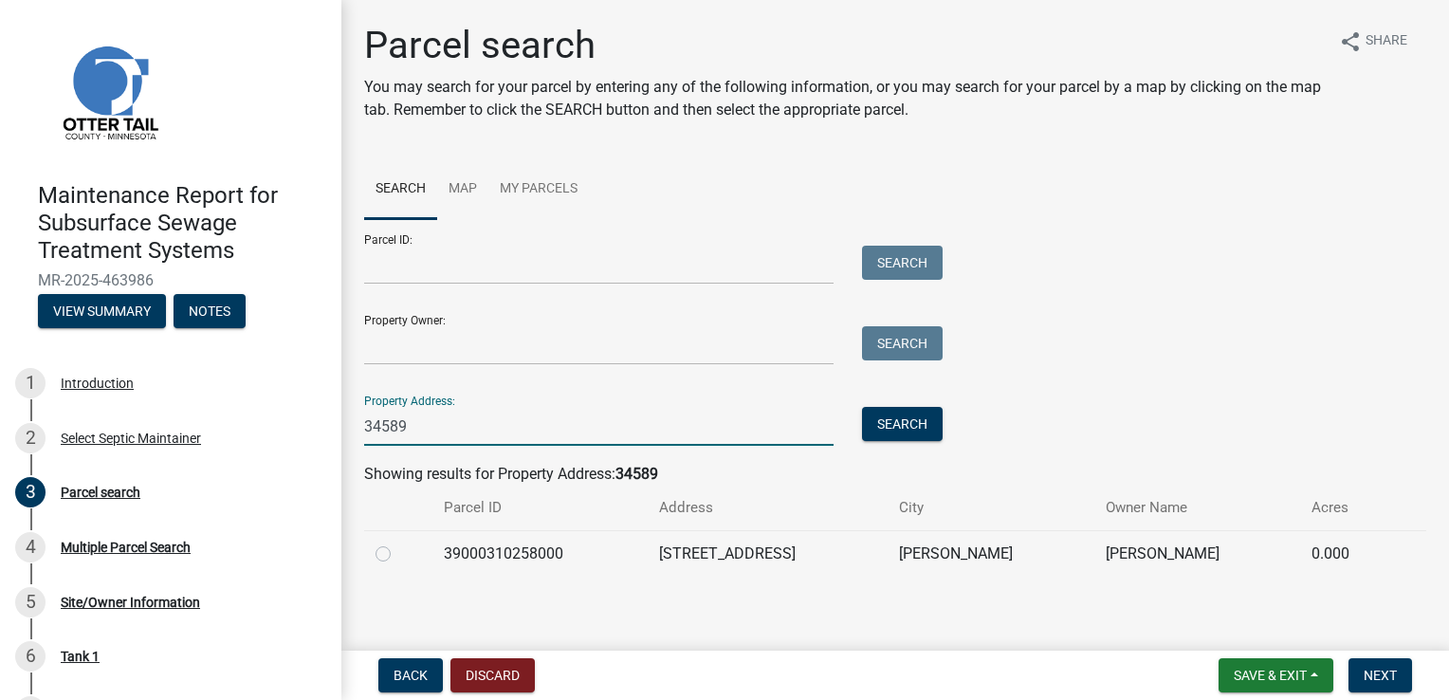
type input "34589"
click at [398, 542] on label at bounding box center [398, 542] width 0 height 0
click at [398, 555] on input "radio" at bounding box center [404, 548] width 12 height 12
radio input "true"
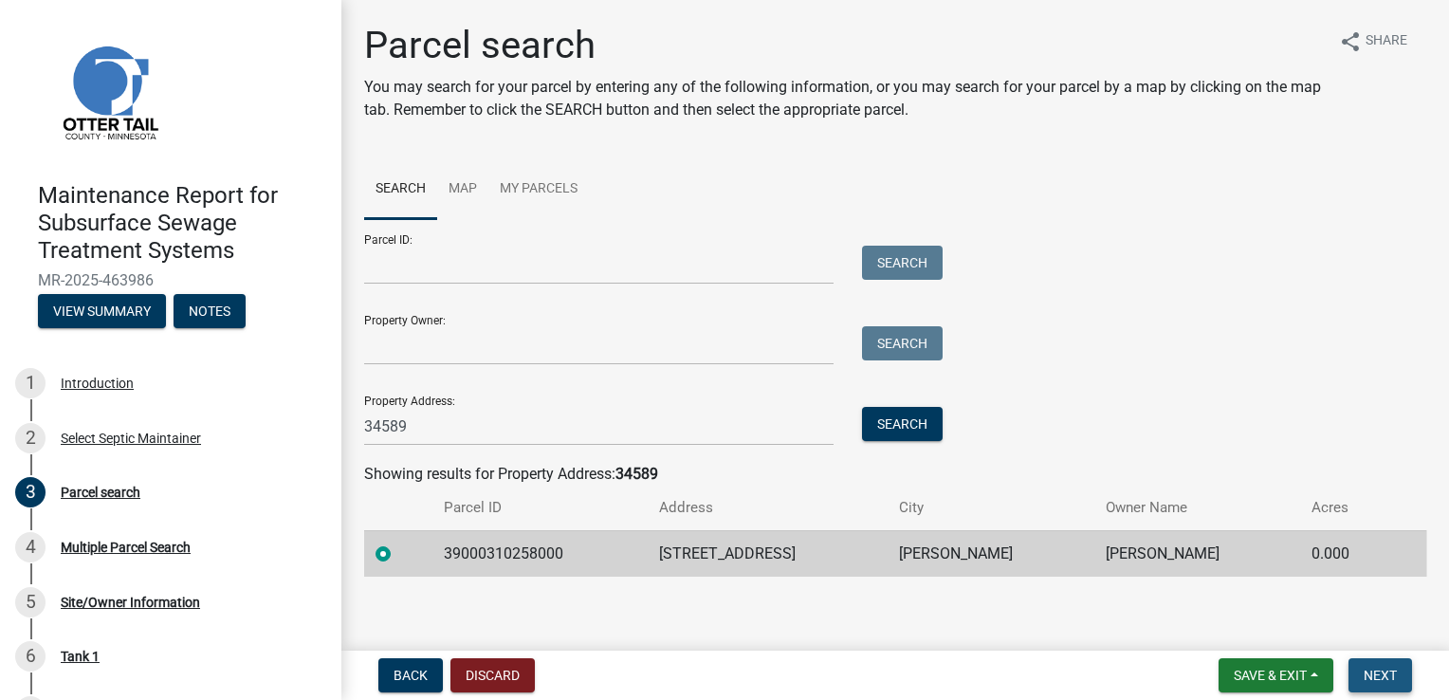
click at [1364, 677] on span "Next" at bounding box center [1380, 675] width 33 height 15
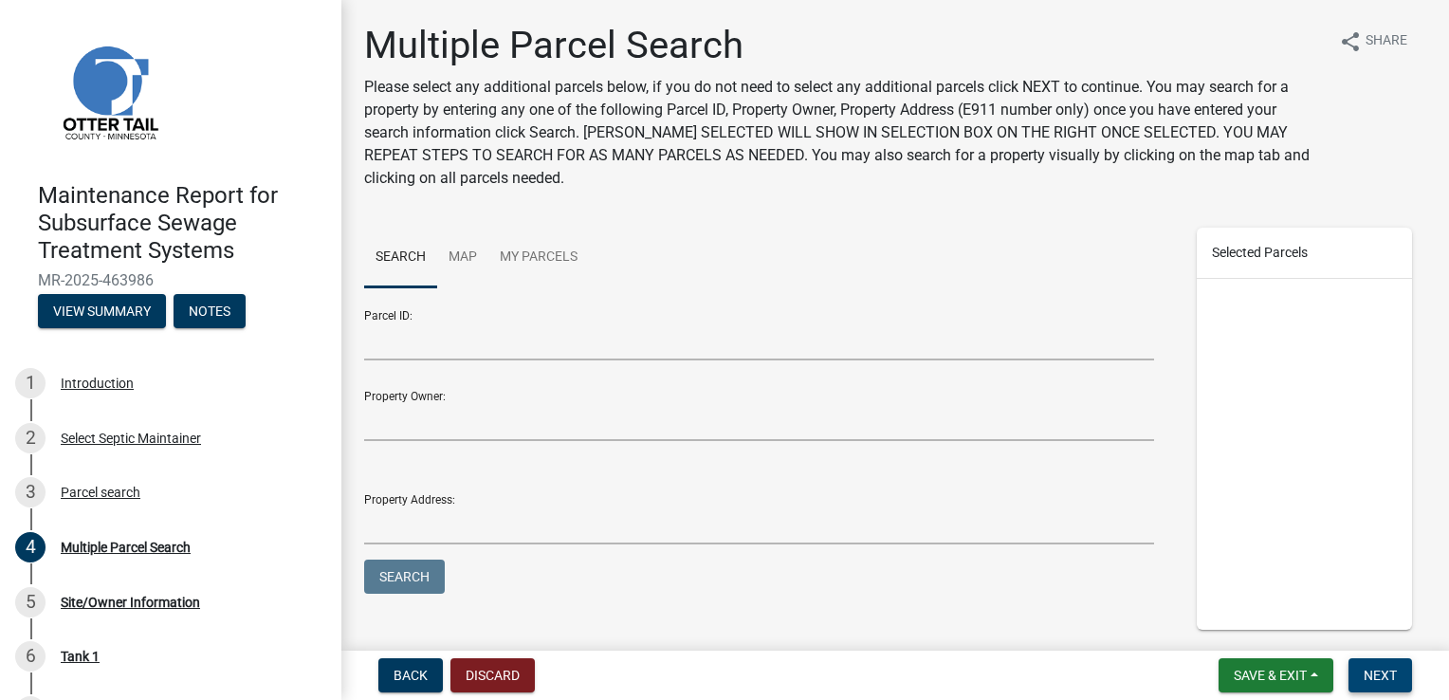
click at [1365, 672] on span "Next" at bounding box center [1380, 675] width 33 height 15
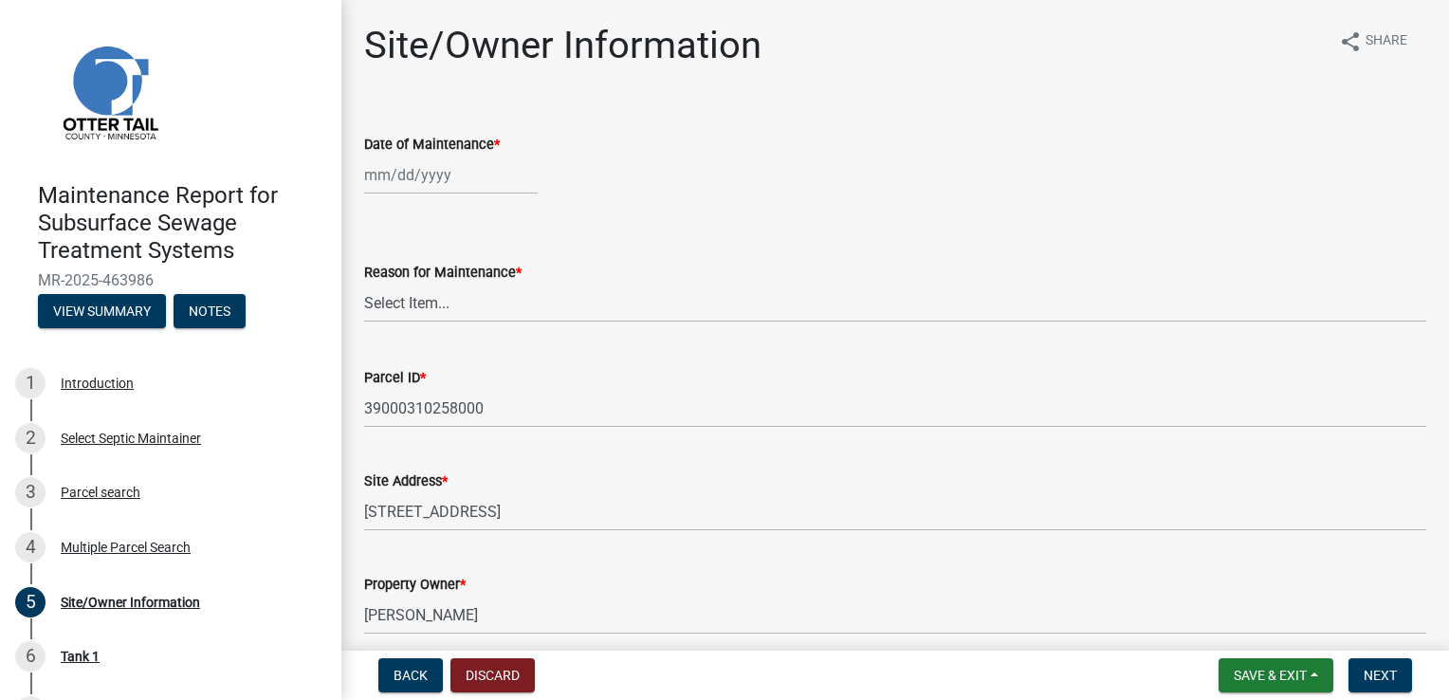
click at [425, 174] on div at bounding box center [451, 175] width 174 height 39
select select "8"
select select "2025"
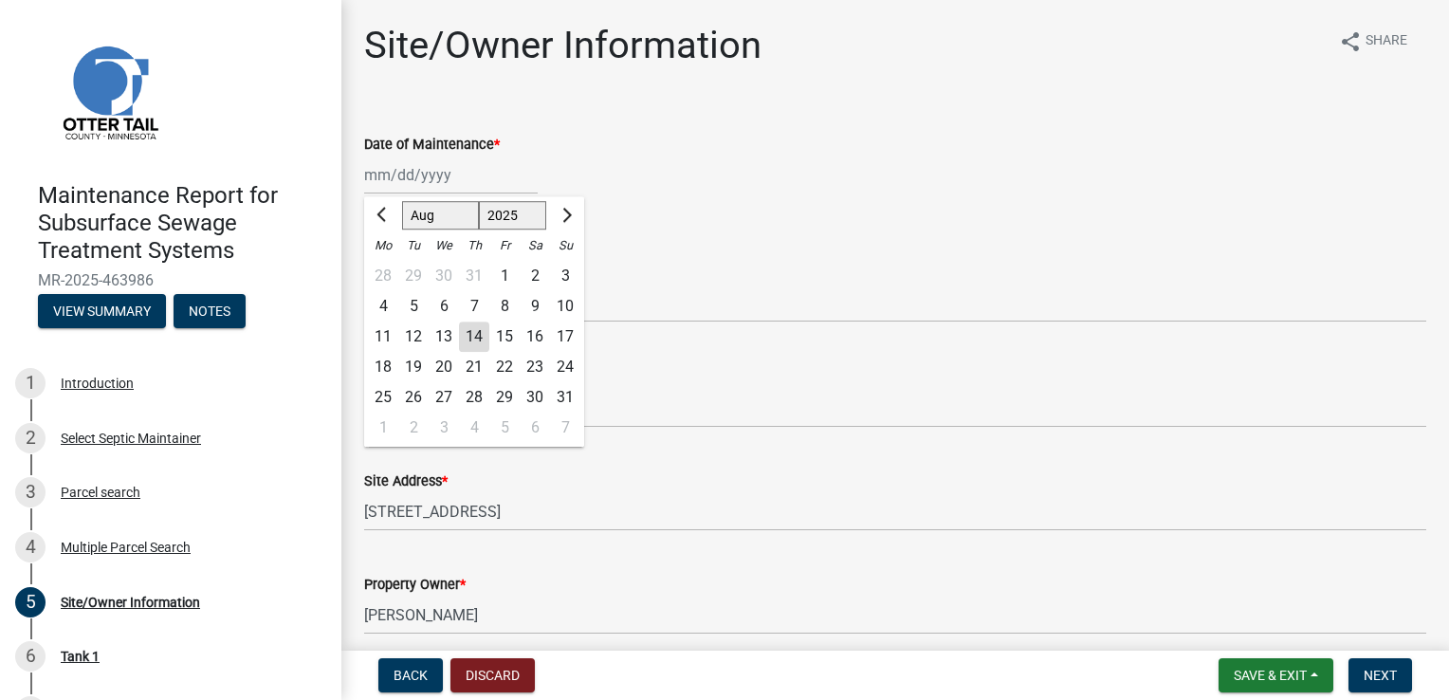
click at [468, 333] on div "14" at bounding box center [474, 336] width 30 height 30
type input "[DATE]"
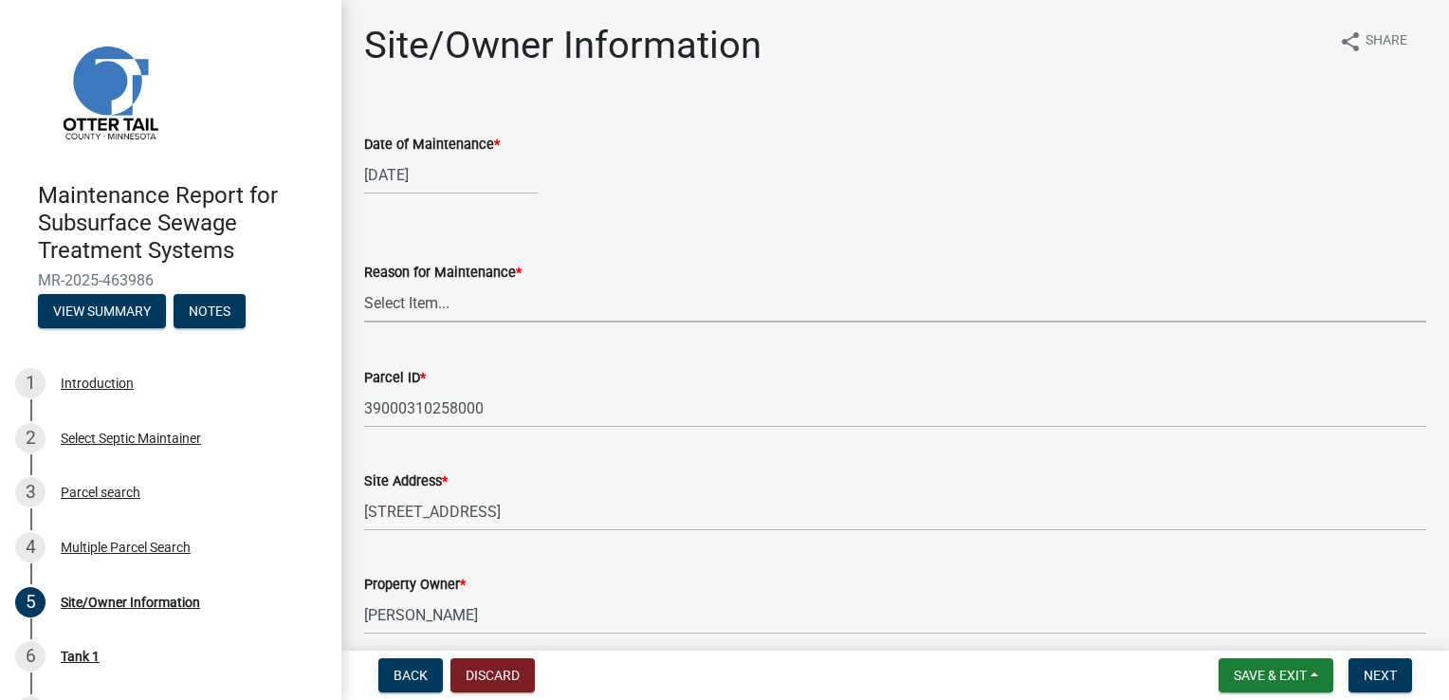
click at [409, 297] on select "Select Item... Called Routine Other" at bounding box center [895, 303] width 1062 height 39
click at [364, 284] on select "Select Item... Called Routine Other" at bounding box center [895, 303] width 1062 height 39
select select "3ac72b63-7b21-42e4-8192-806faae7a4f1"
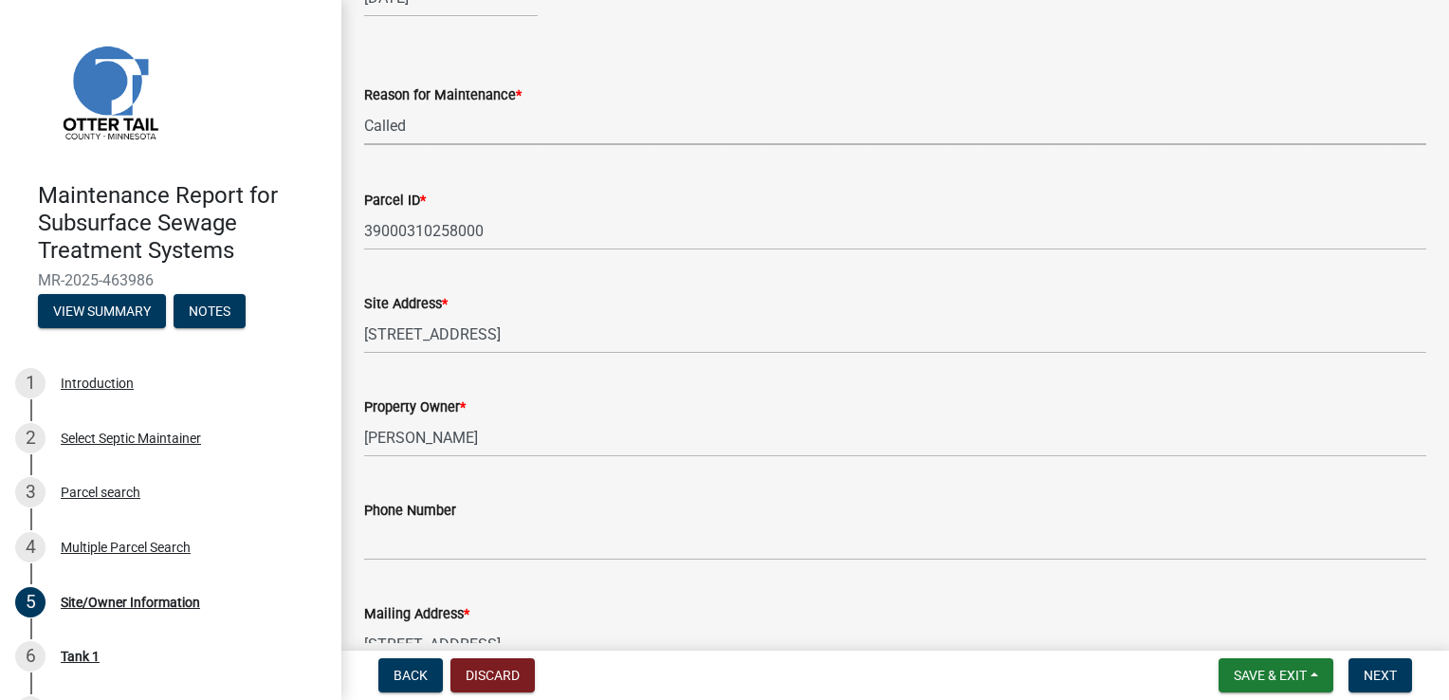
scroll to position [190, 0]
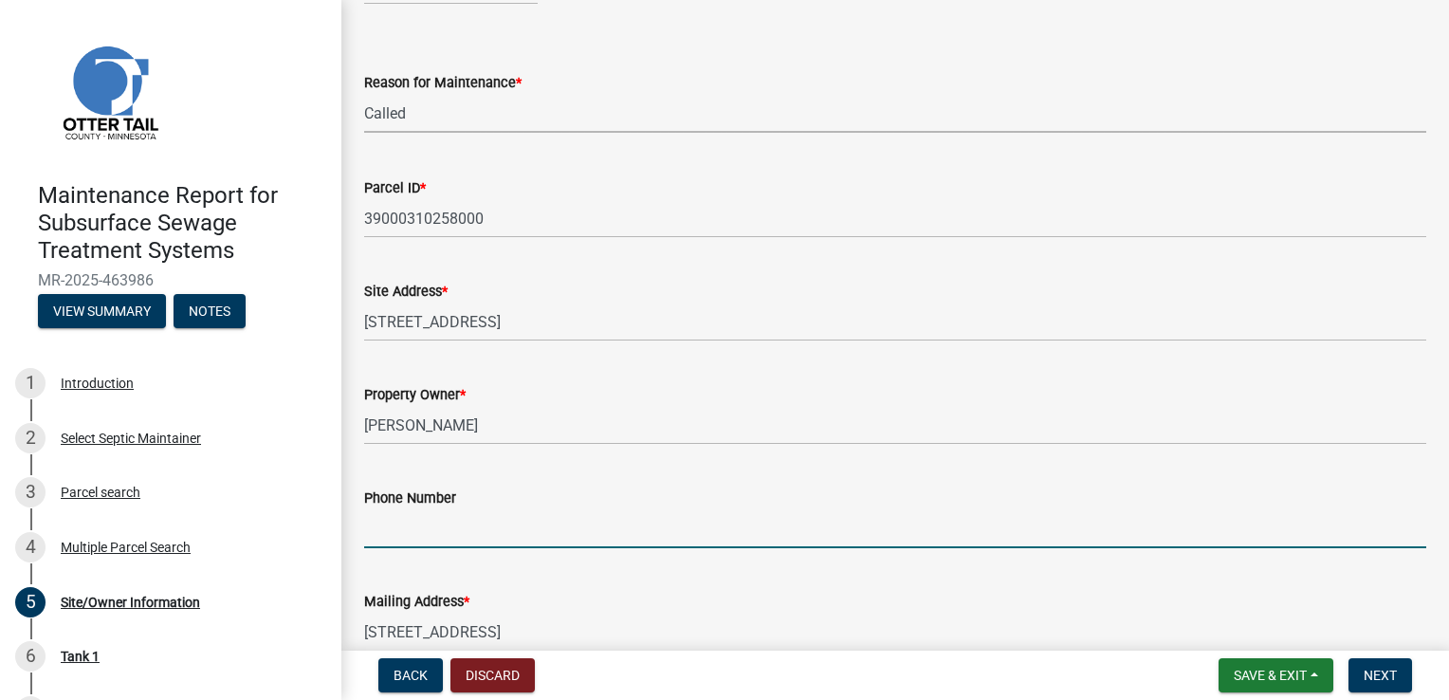
click at [383, 525] on input "Phone Number" at bounding box center [895, 528] width 1062 height 39
type input "[PHONE_NUMBER]"
click at [1374, 674] on span "Next" at bounding box center [1380, 675] width 33 height 15
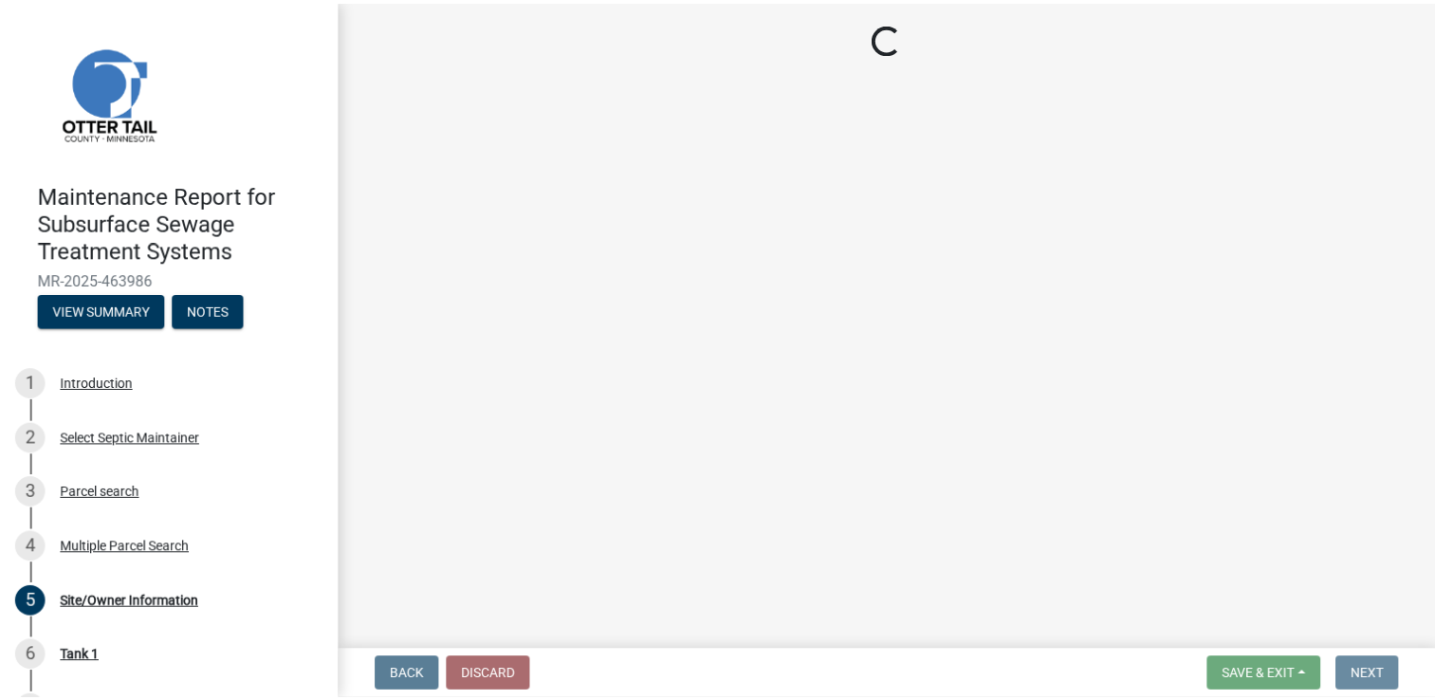
scroll to position [0, 0]
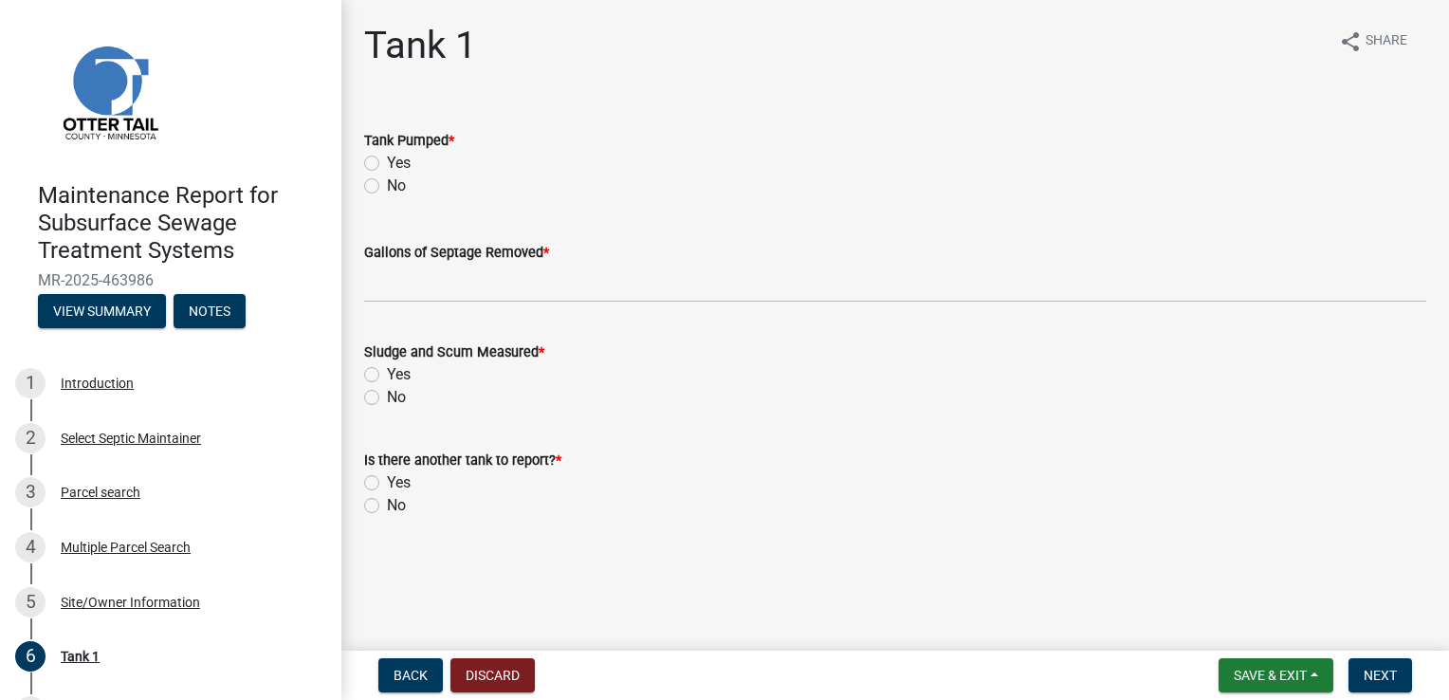
click at [410, 160] on label "Yes" at bounding box center [399, 163] width 24 height 23
click at [399, 160] on input "Yes" at bounding box center [393, 158] width 12 height 12
radio input "true"
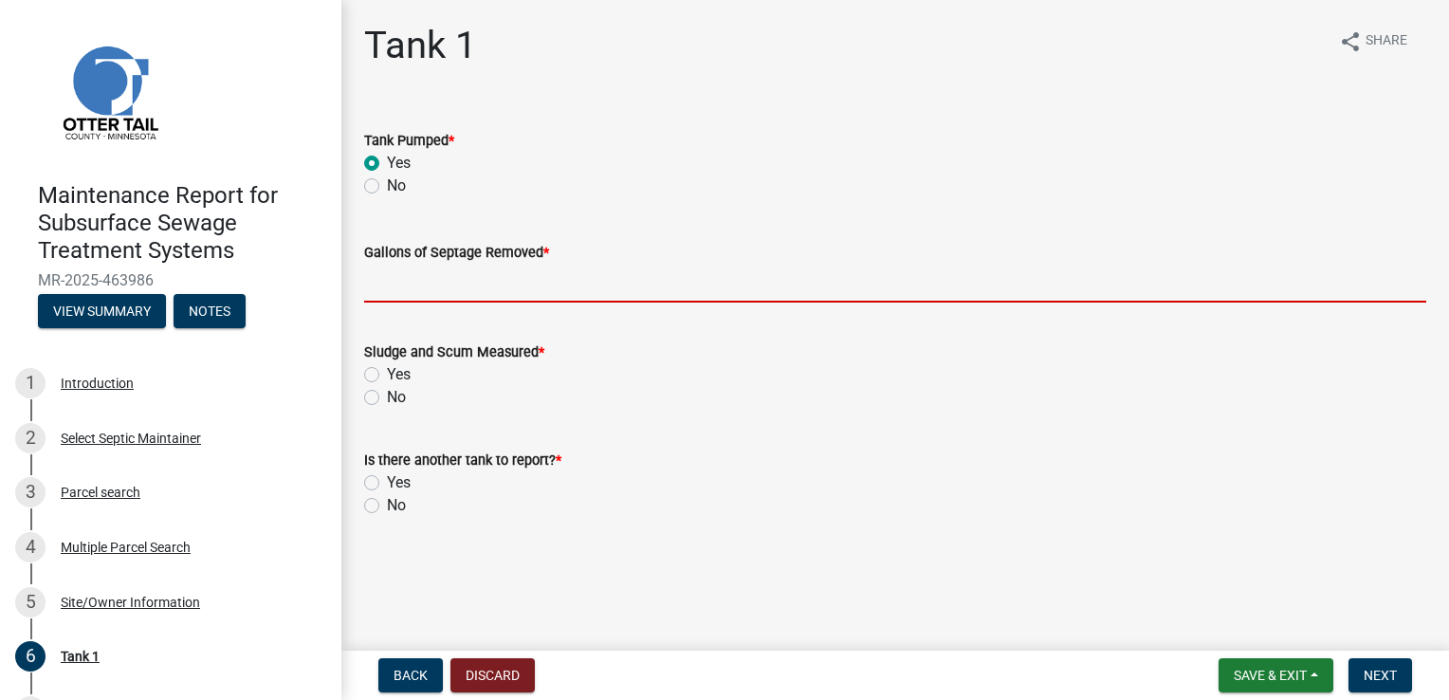
click at [432, 268] on input "Gallons of Septage Removed *" at bounding box center [895, 283] width 1062 height 39
type input "1000"
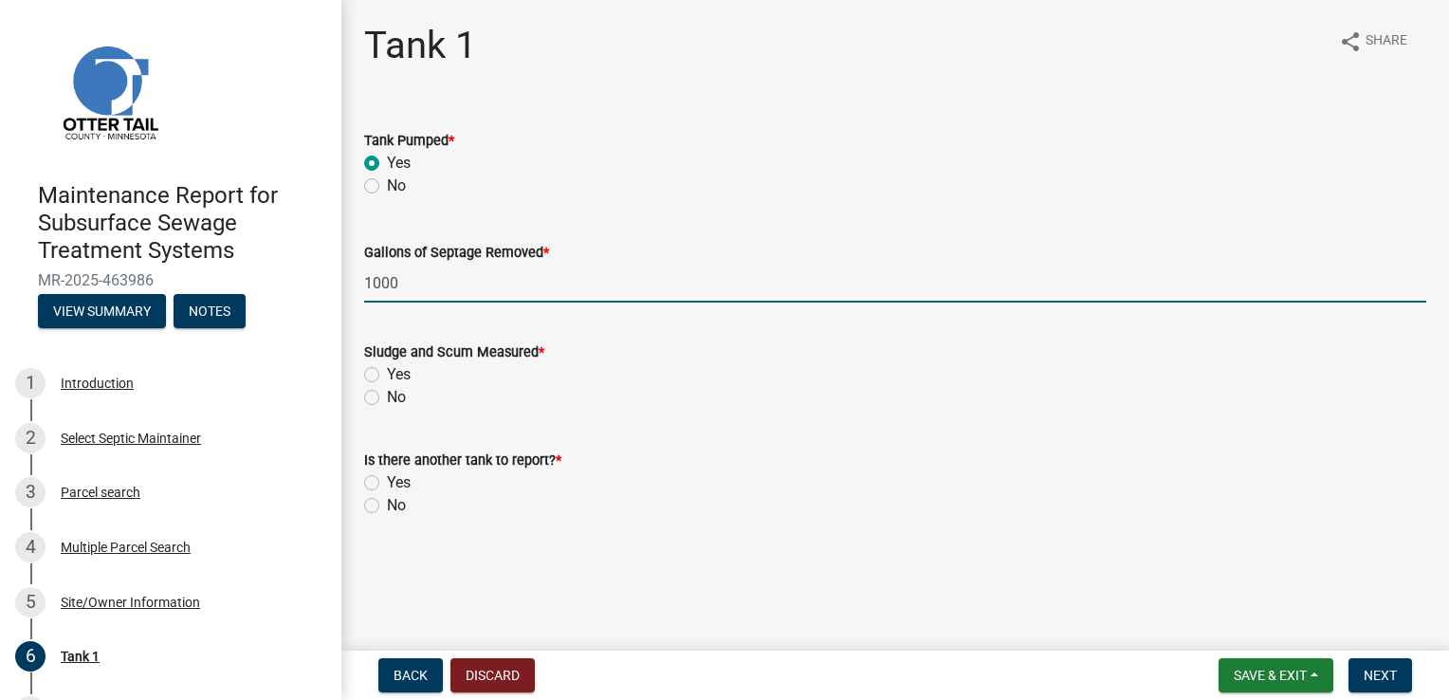
click at [387, 377] on label "Yes" at bounding box center [399, 374] width 24 height 23
click at [387, 376] on input "Yes" at bounding box center [393, 369] width 12 height 12
radio input "true"
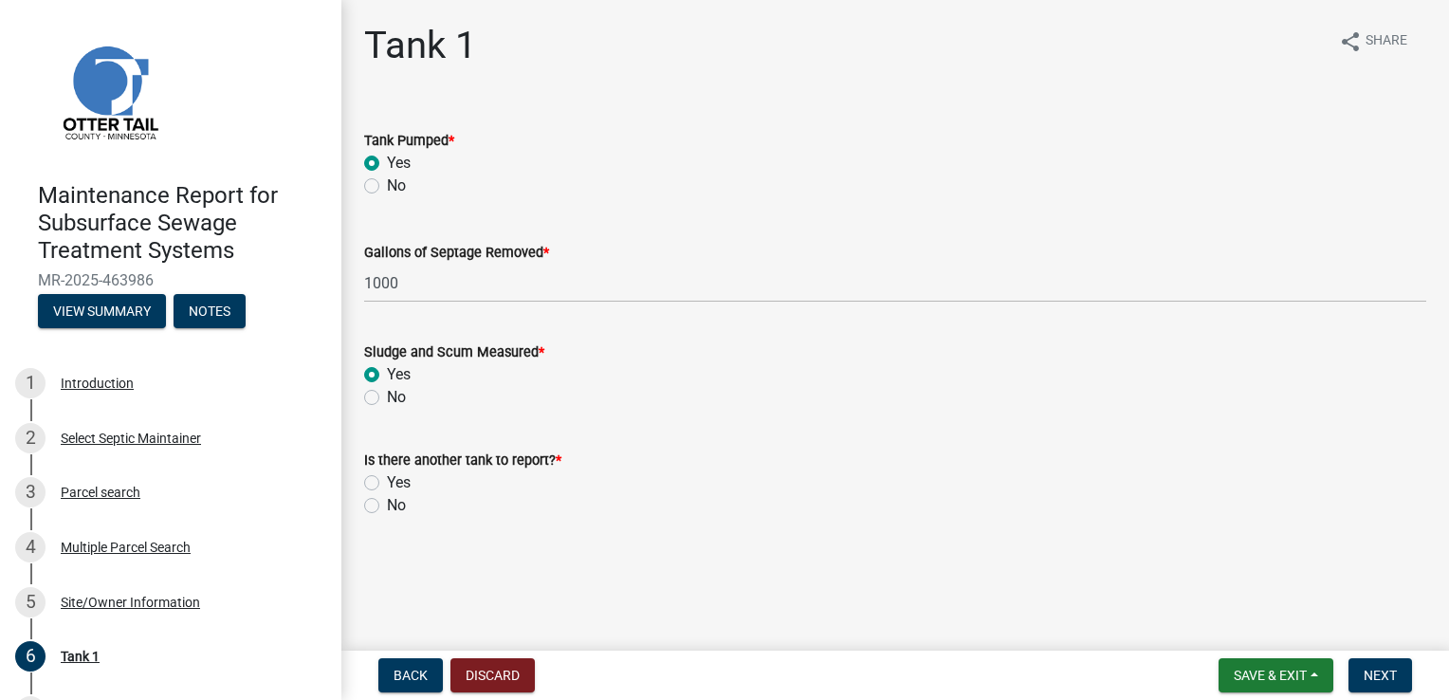
click at [387, 504] on label "No" at bounding box center [396, 505] width 19 height 23
click at [387, 504] on input "No" at bounding box center [393, 500] width 12 height 12
radio input "true"
click at [1391, 685] on button "Next" at bounding box center [1380, 675] width 64 height 34
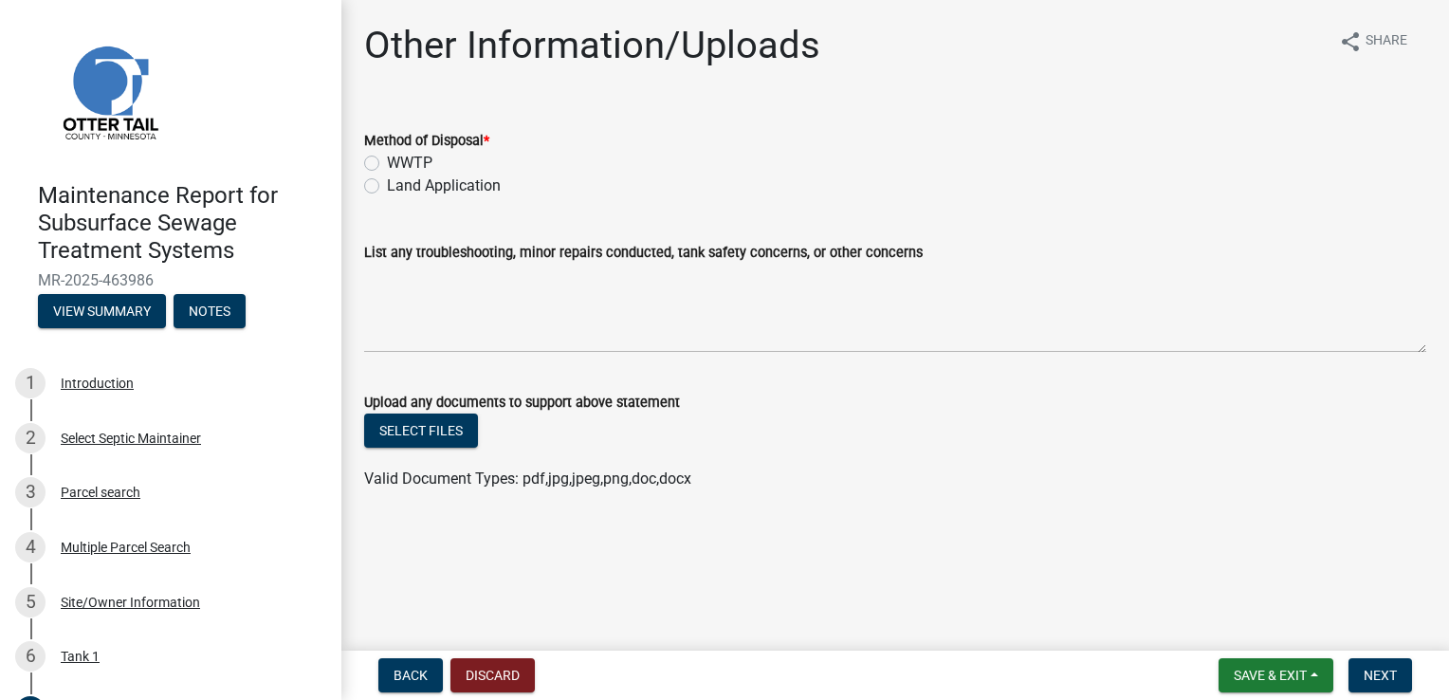
click at [424, 165] on label "WWTP" at bounding box center [410, 163] width 46 height 23
click at [399, 164] on input "WWTP" at bounding box center [393, 158] width 12 height 12
radio input "true"
click at [420, 186] on label "Land Application" at bounding box center [444, 185] width 114 height 23
click at [399, 186] on input "Land Application" at bounding box center [393, 180] width 12 height 12
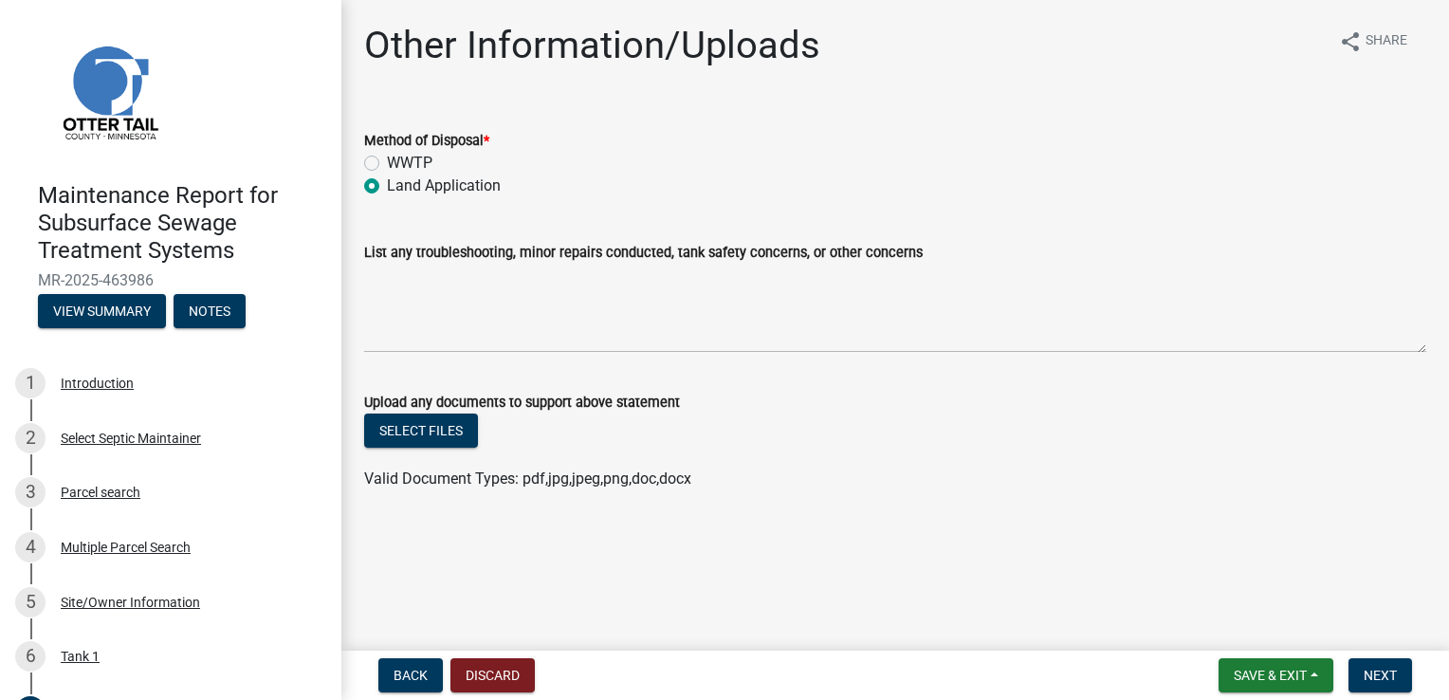
radio input "true"
click at [1376, 668] on span "Next" at bounding box center [1380, 675] width 33 height 15
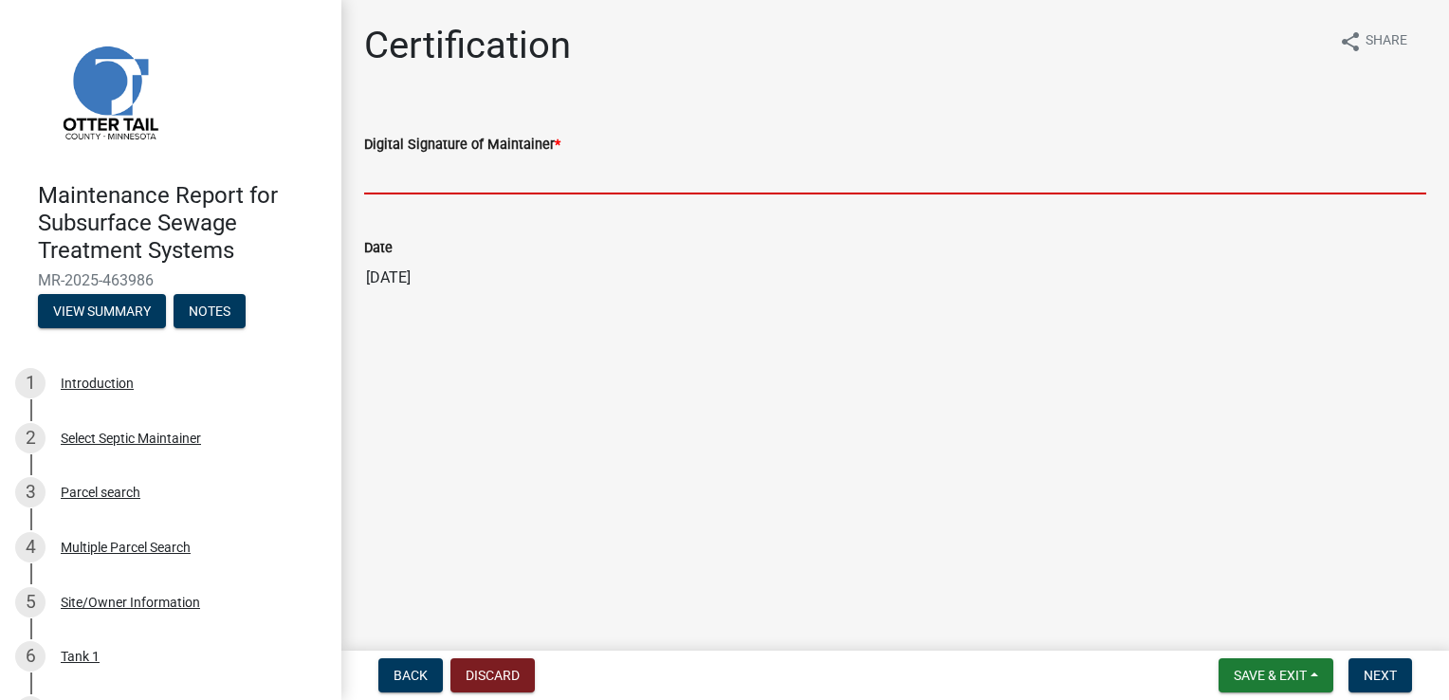
click at [431, 176] on input "Digital Signature of Maintainer *" at bounding box center [895, 175] width 1062 height 39
type input "[PERSON_NAME]"
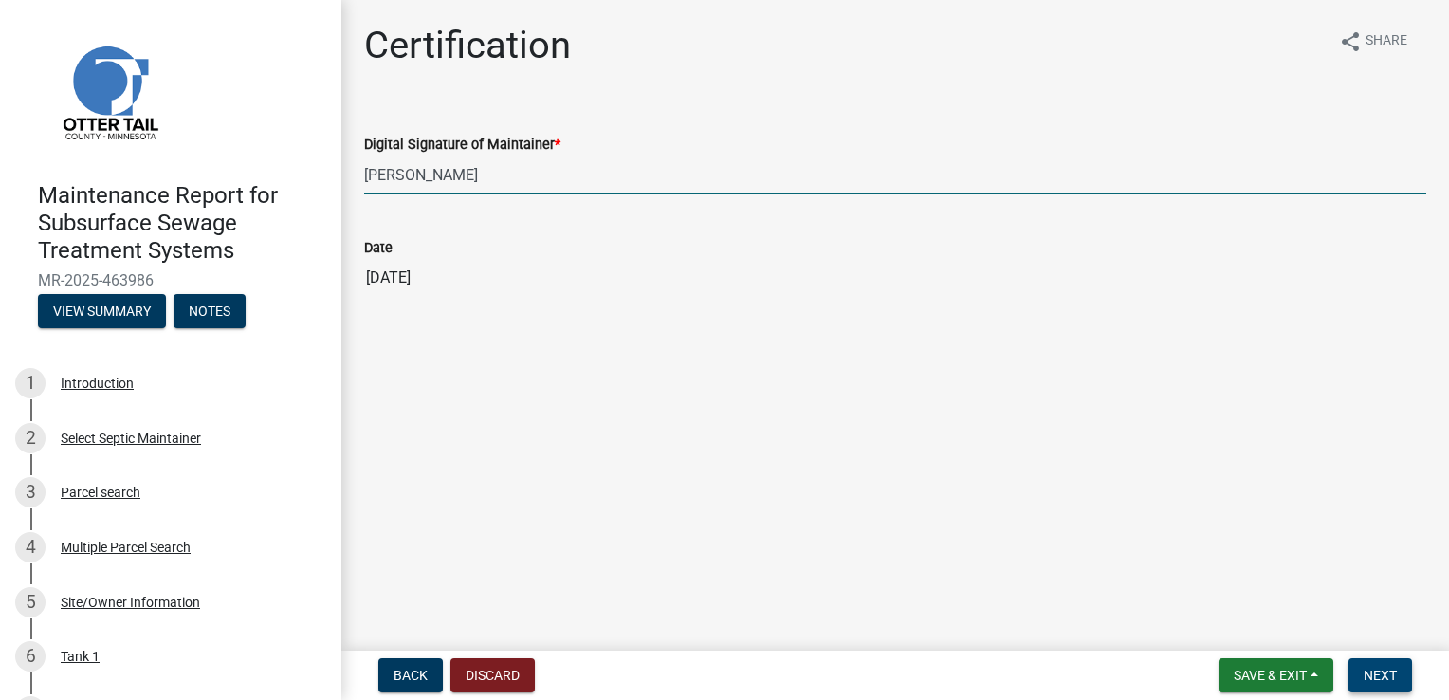
click at [1379, 672] on span "Next" at bounding box center [1380, 675] width 33 height 15
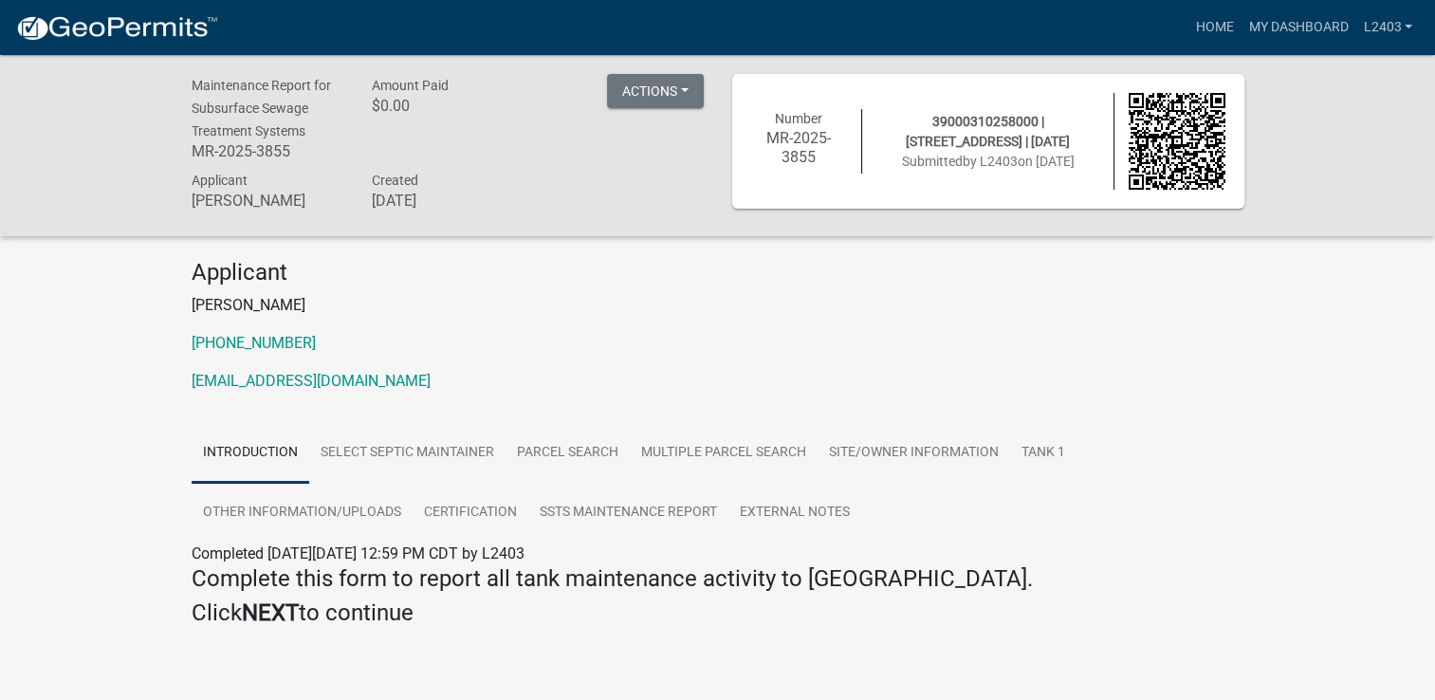
click at [324, 284] on h4 "Applicant" at bounding box center [718, 273] width 1053 height 28
click at [1205, 28] on link "Home" at bounding box center [1213, 27] width 53 height 36
